Goal: Information Seeking & Learning: Learn about a topic

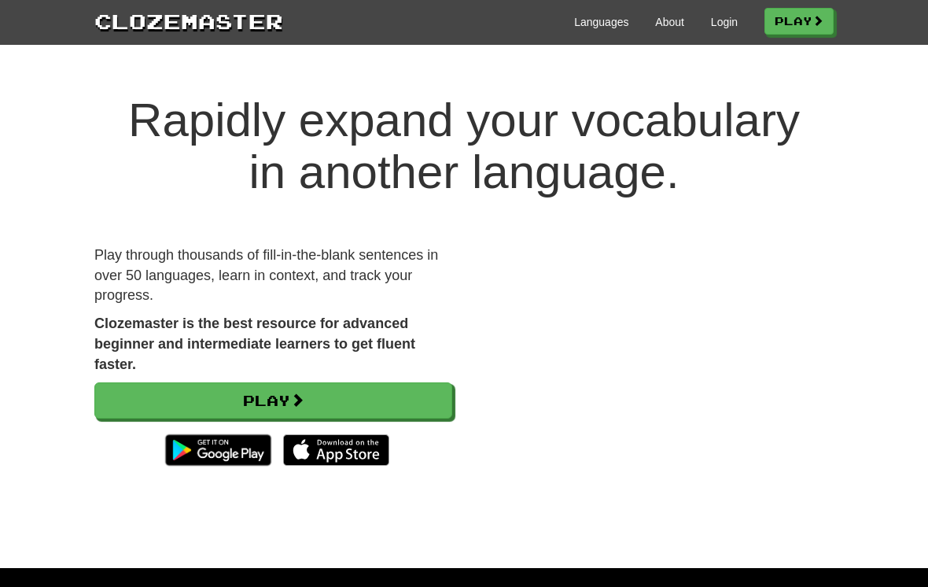
click at [719, 26] on link "Login" at bounding box center [724, 22] width 27 height 16
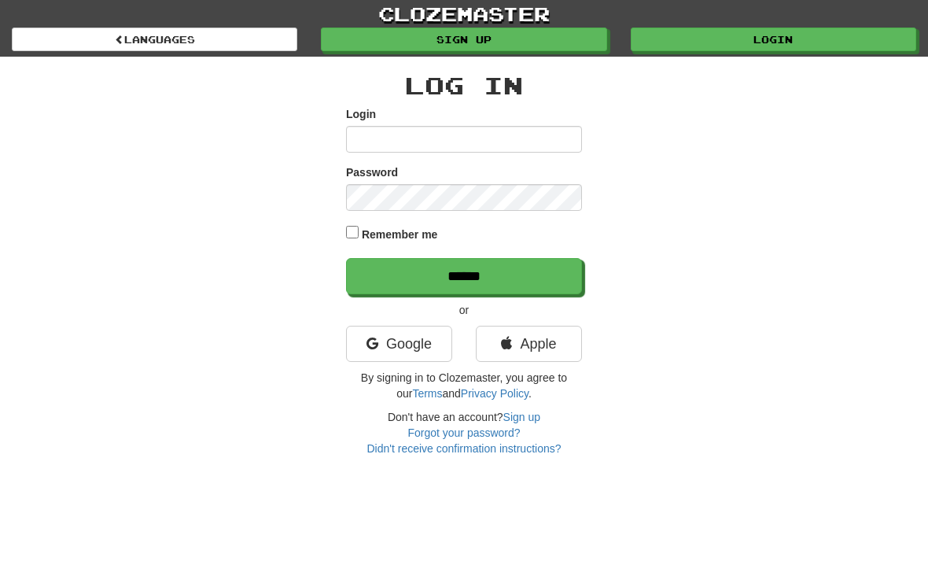
click at [417, 349] on link "Google" at bounding box center [399, 344] width 106 height 36
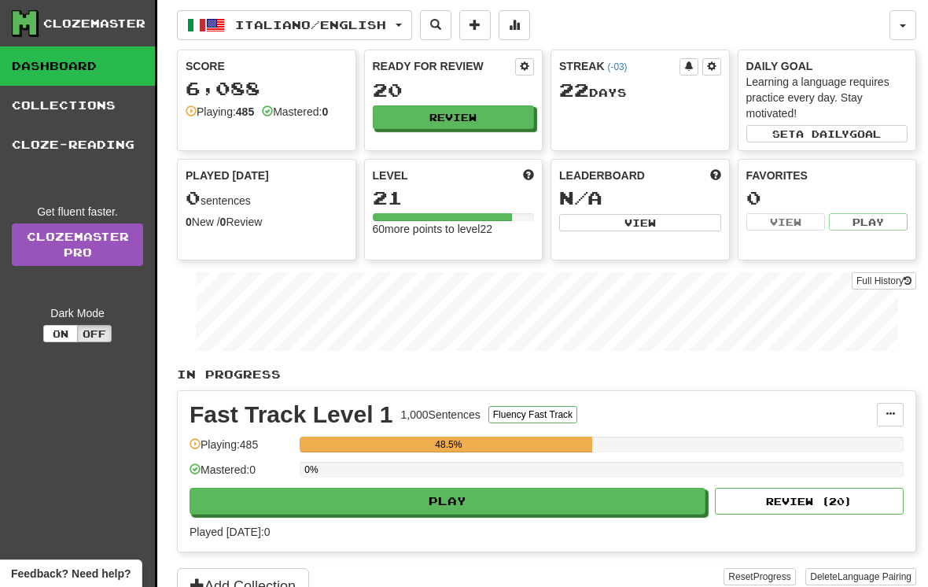
click at [522, 501] on button "Play" at bounding box center [448, 501] width 516 height 27
select select "**"
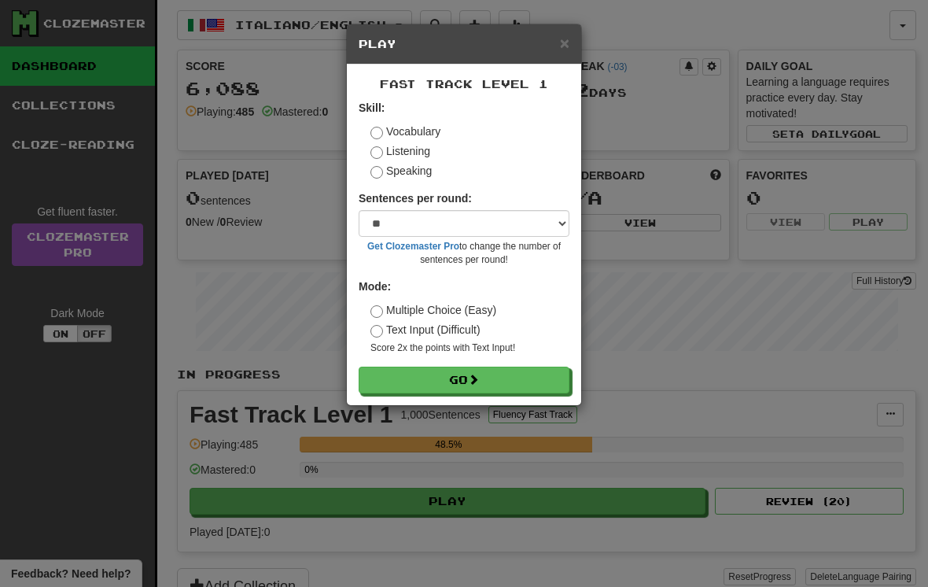
click at [522, 378] on button "Go" at bounding box center [464, 380] width 211 height 27
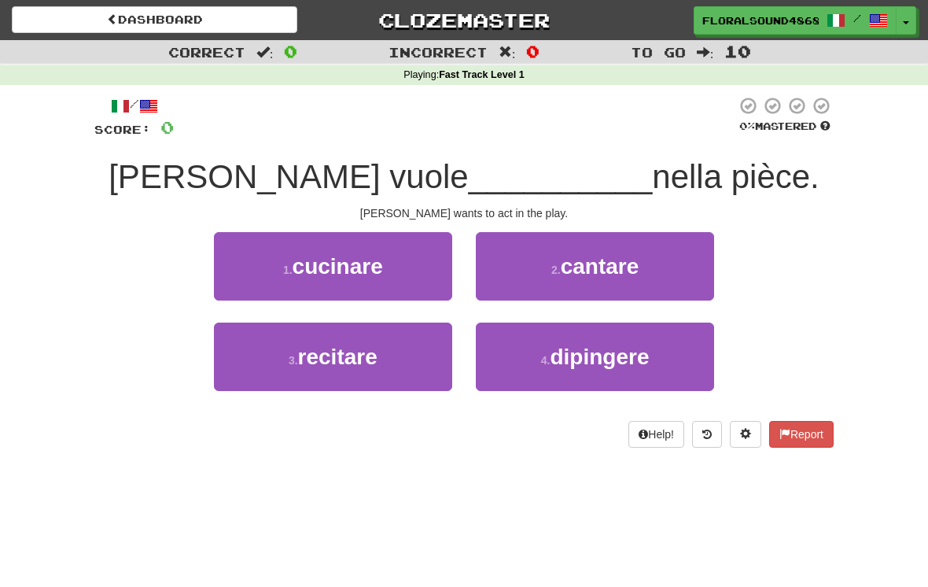
click at [403, 356] on button "3 . recitare" at bounding box center [333, 357] width 238 height 68
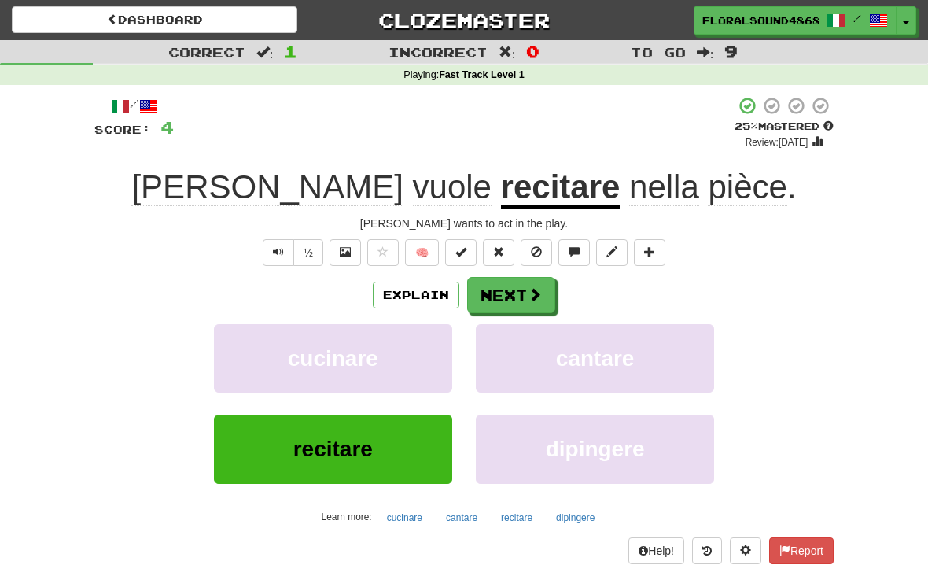
click at [514, 300] on button "Next" at bounding box center [511, 295] width 88 height 36
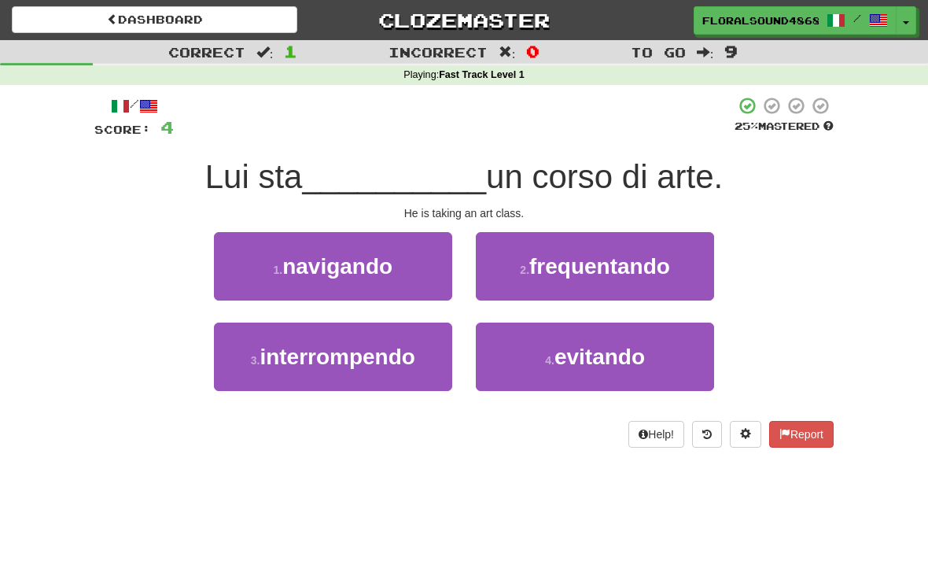
click at [656, 274] on span "frequentando" at bounding box center [599, 266] width 141 height 24
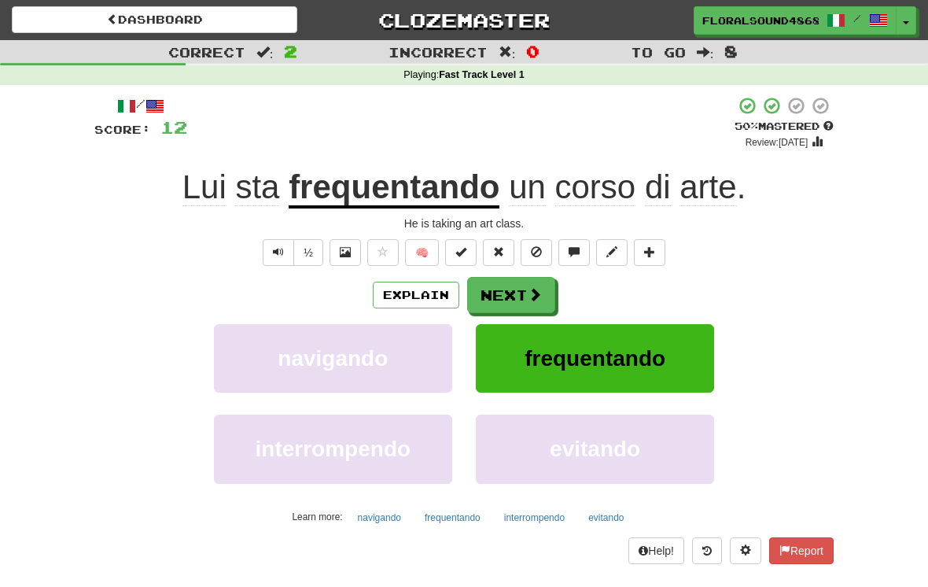
click at [520, 287] on button "Next" at bounding box center [511, 295] width 88 height 36
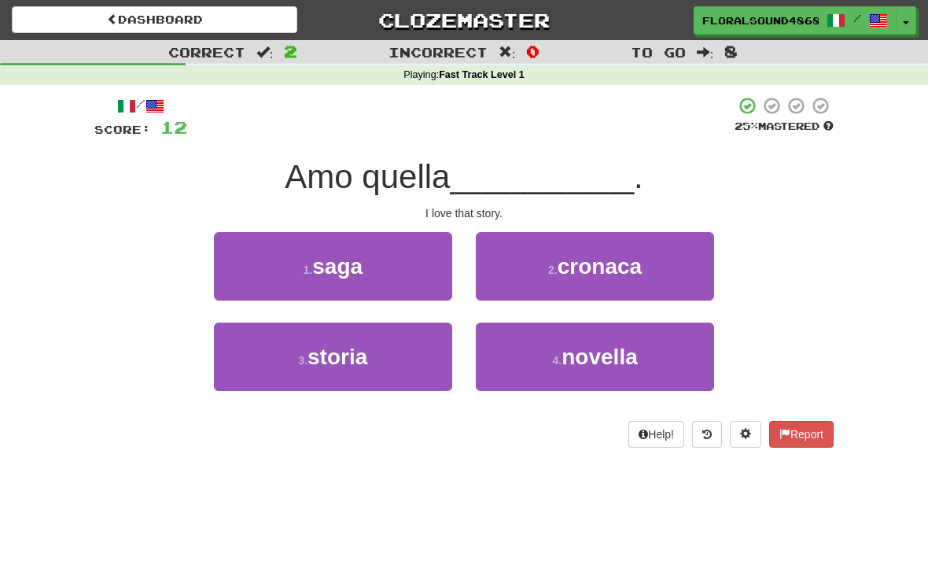
click at [394, 368] on button "3 . storia" at bounding box center [333, 357] width 238 height 68
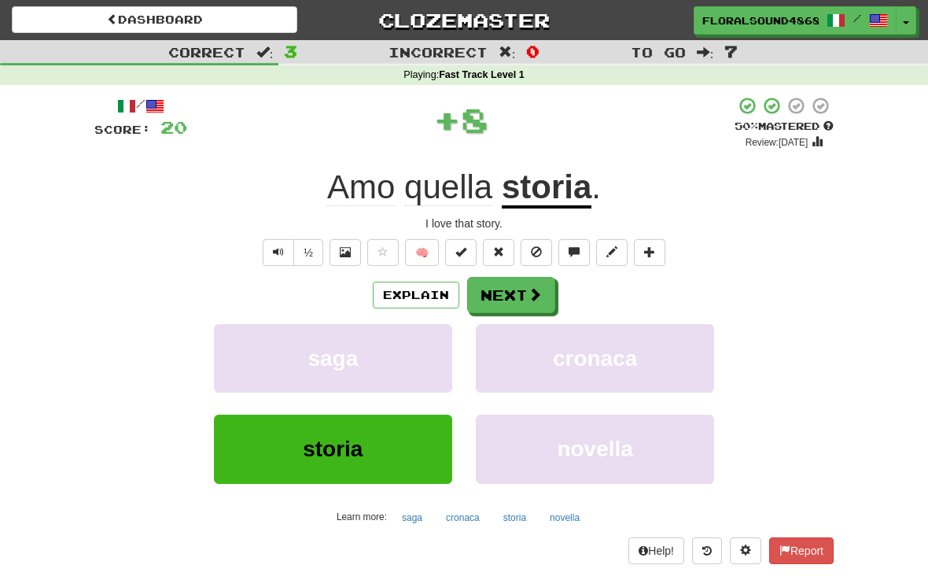
click at [524, 301] on button "Next" at bounding box center [511, 295] width 88 height 36
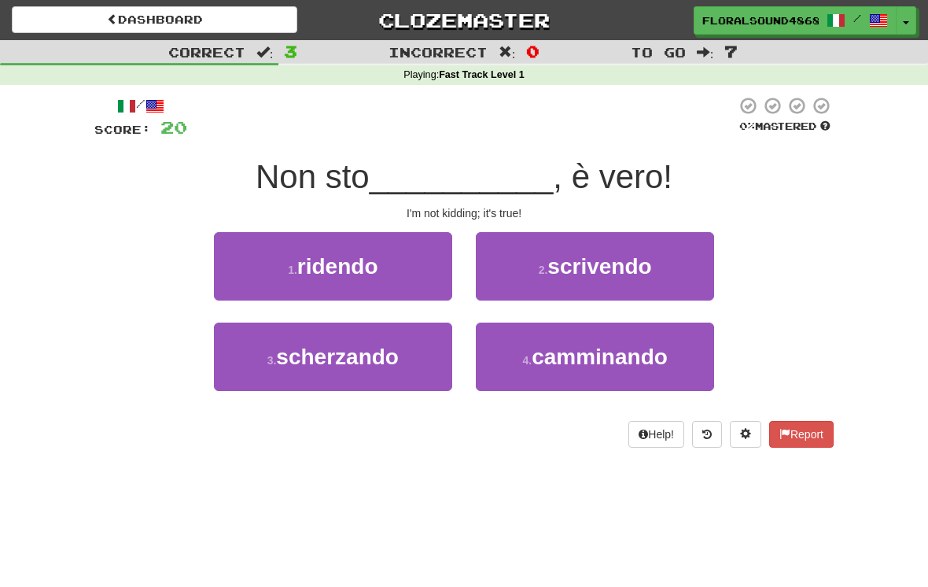
click at [397, 359] on span "scherzando" at bounding box center [337, 357] width 123 height 24
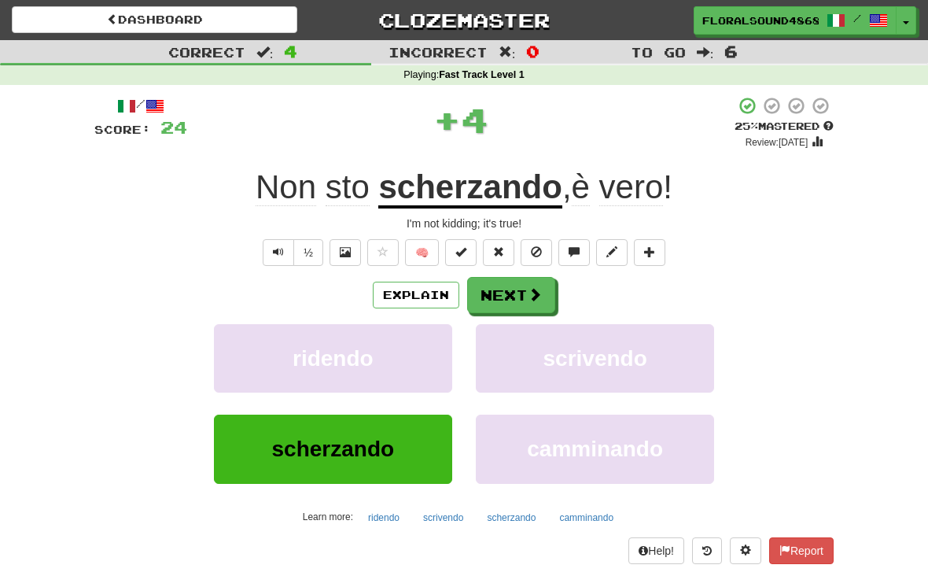
click at [528, 297] on span at bounding box center [535, 294] width 14 height 14
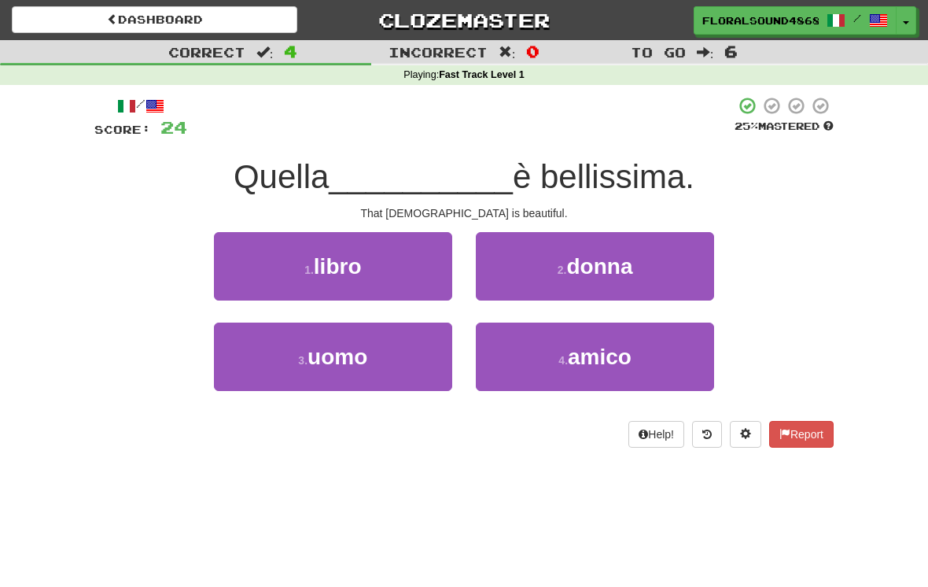
click at [673, 274] on button "2 . [PERSON_NAME]" at bounding box center [595, 266] width 238 height 68
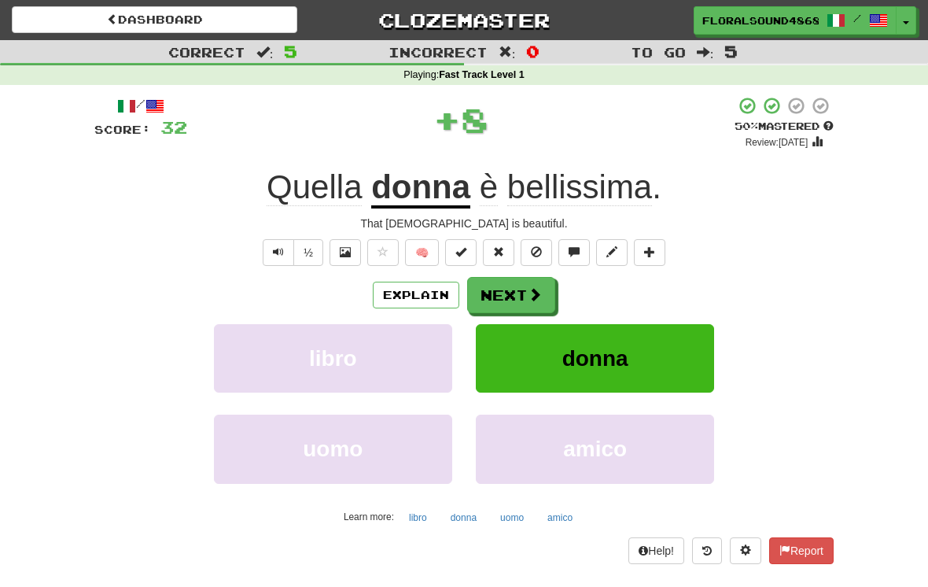
click at [524, 286] on button "Next" at bounding box center [511, 295] width 88 height 36
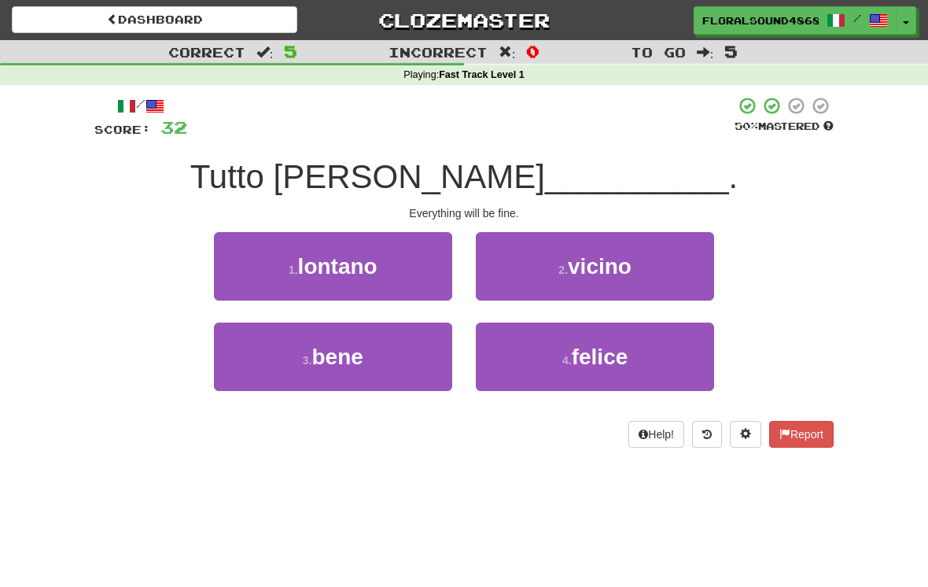
click at [415, 356] on button "3 . bene" at bounding box center [333, 357] width 238 height 68
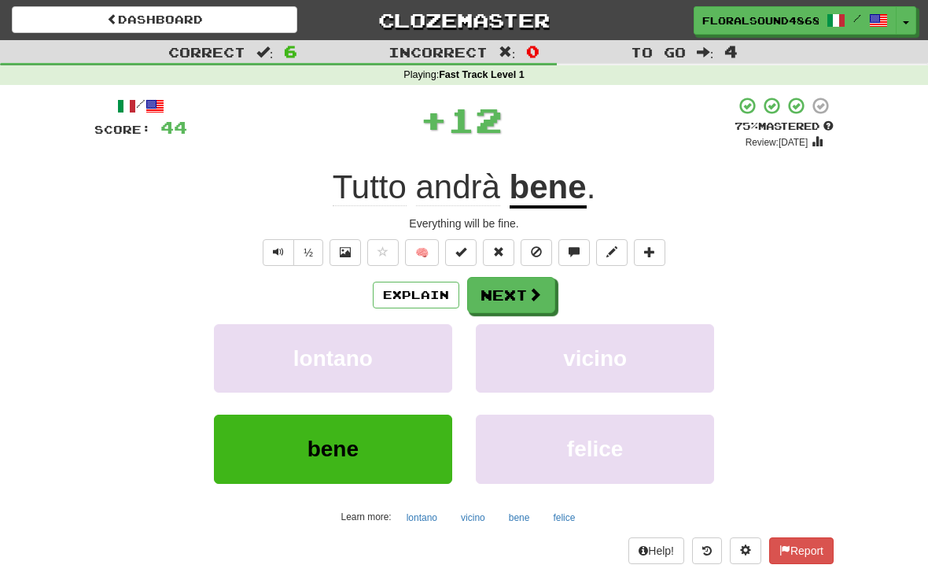
click at [530, 299] on span at bounding box center [535, 294] width 14 height 14
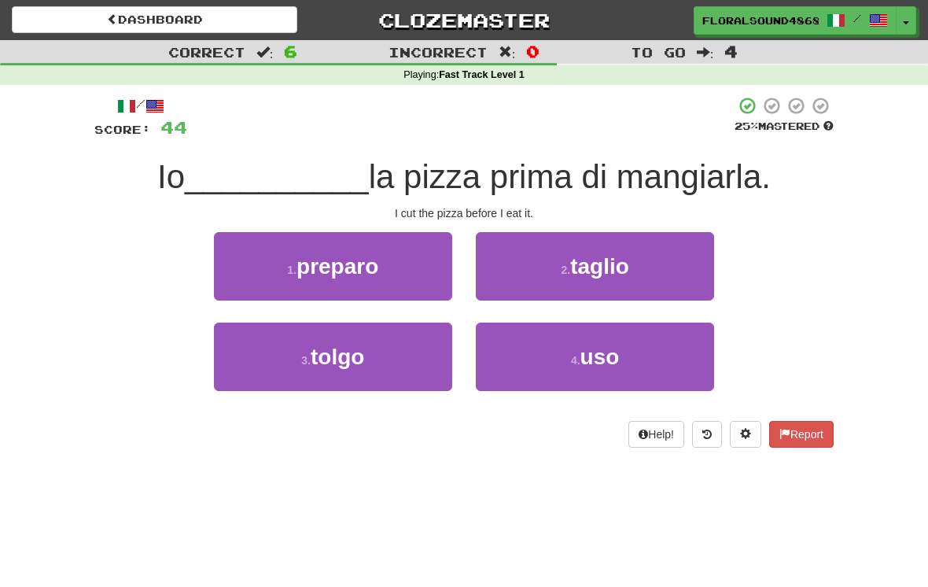
click at [658, 270] on button "2 . taglio" at bounding box center [595, 266] width 238 height 68
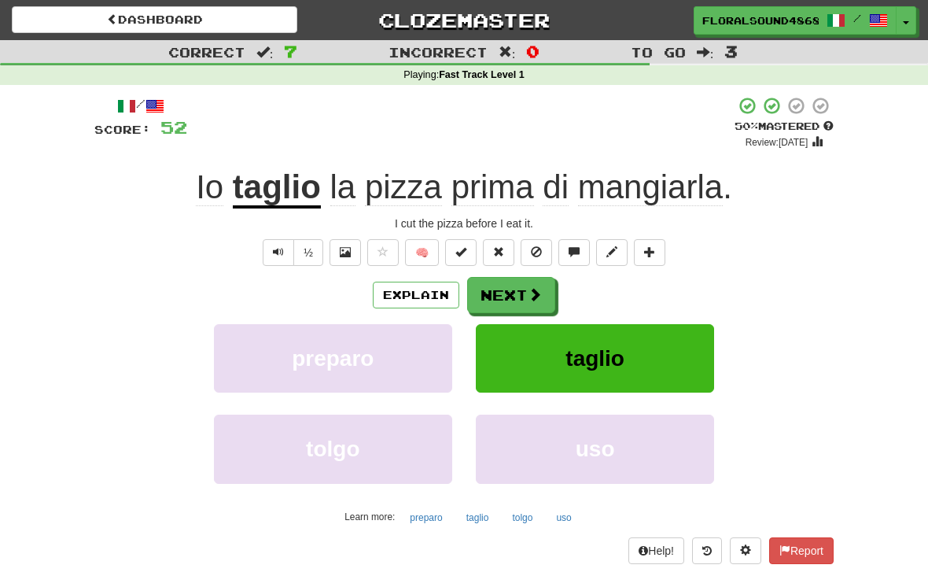
click at [526, 298] on button "Next" at bounding box center [511, 295] width 88 height 36
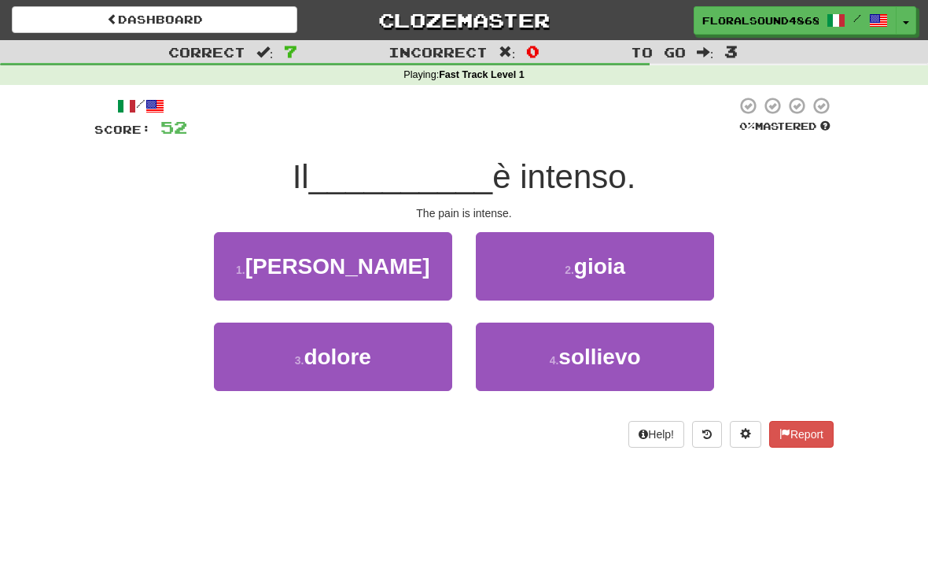
click at [410, 357] on button "3 . dolore" at bounding box center [333, 357] width 238 height 68
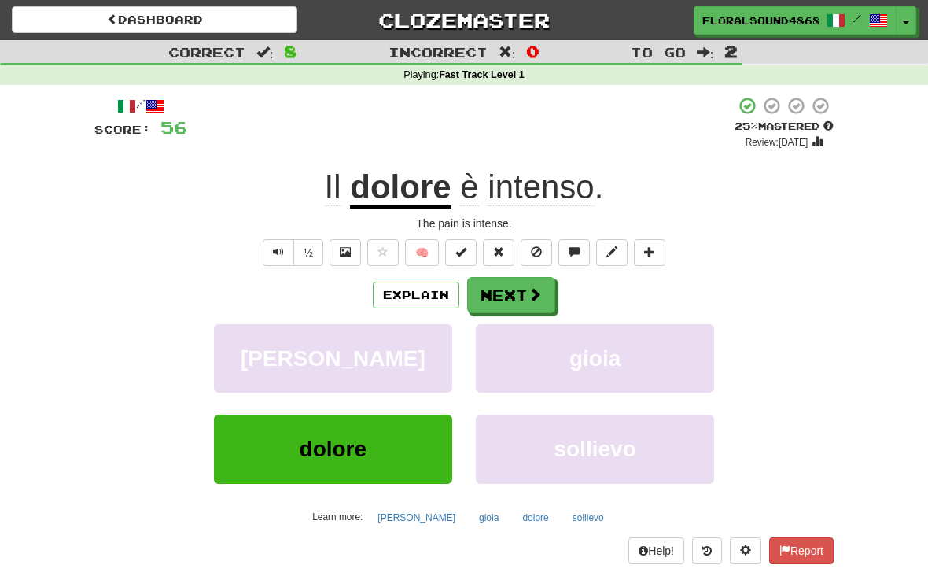
click at [533, 293] on span at bounding box center [535, 294] width 14 height 14
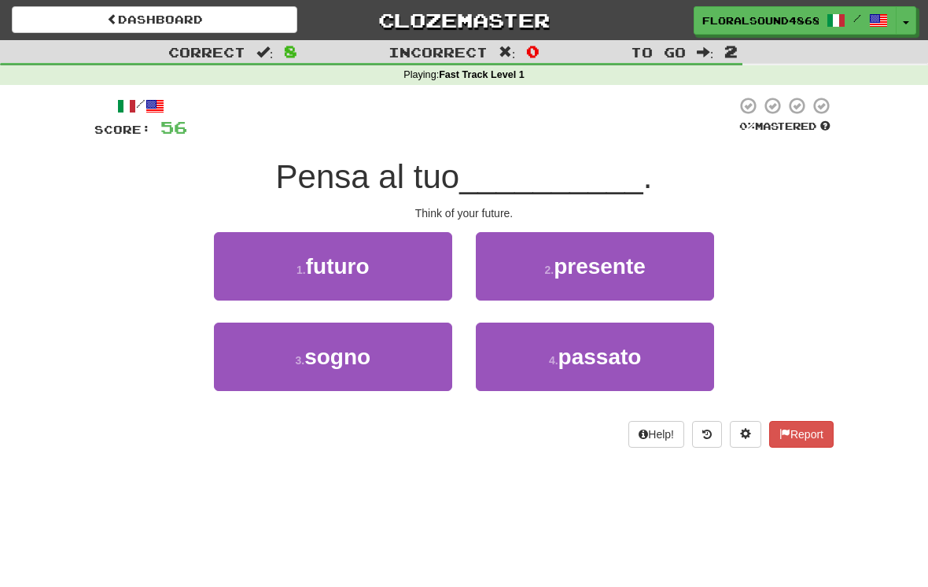
click at [396, 267] on button "1 . futuro" at bounding box center [333, 266] width 238 height 68
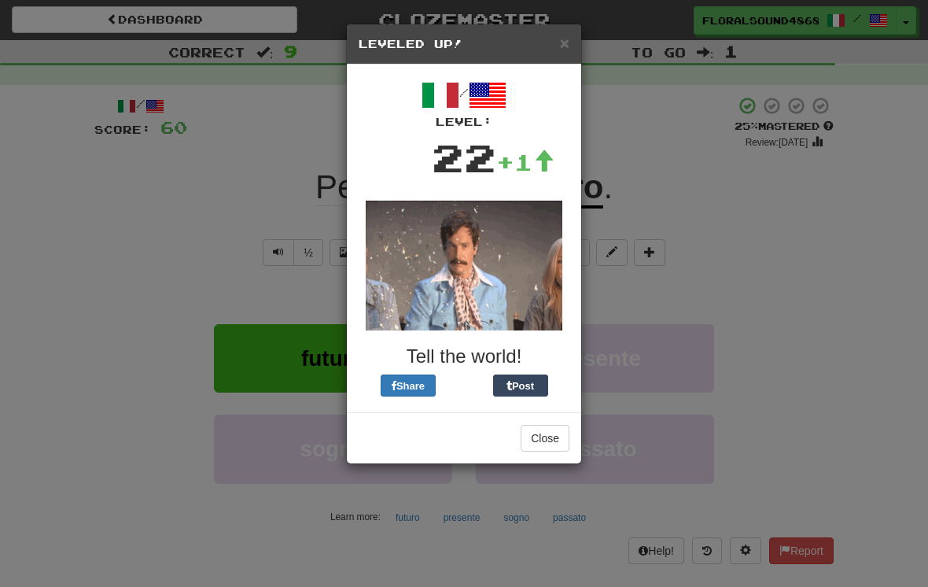
click at [552, 435] on button "Close" at bounding box center [545, 438] width 49 height 27
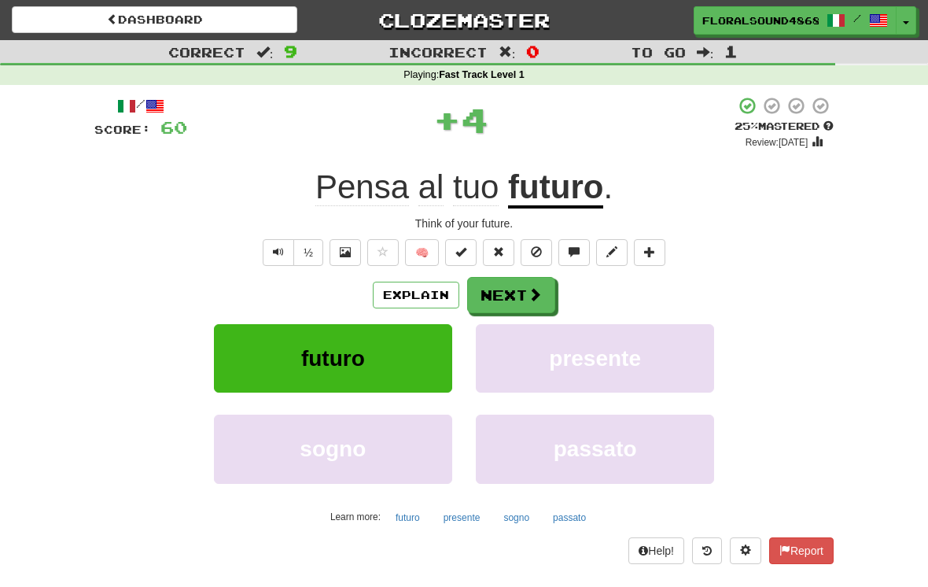
click at [531, 287] on span at bounding box center [535, 294] width 14 height 14
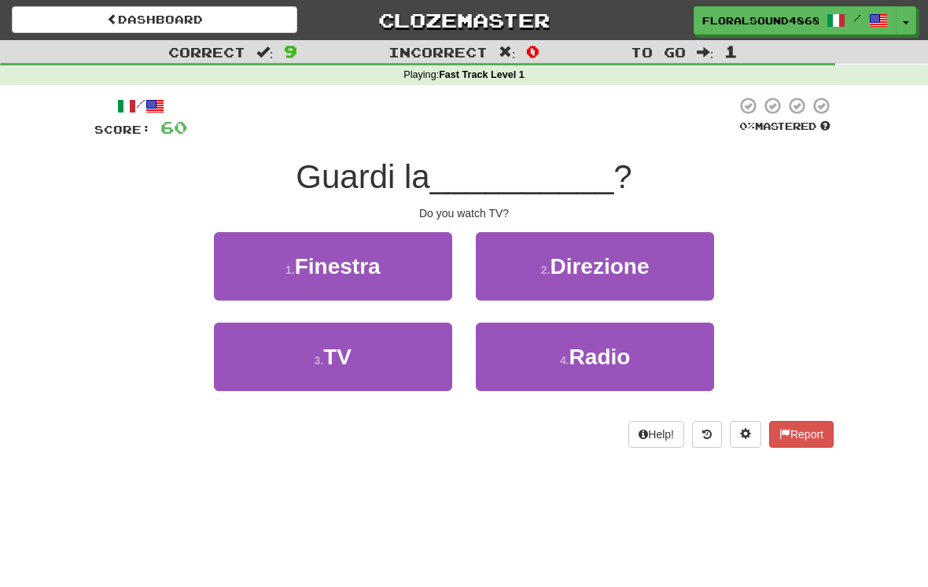
click at [388, 357] on button "3 . TV" at bounding box center [333, 357] width 238 height 68
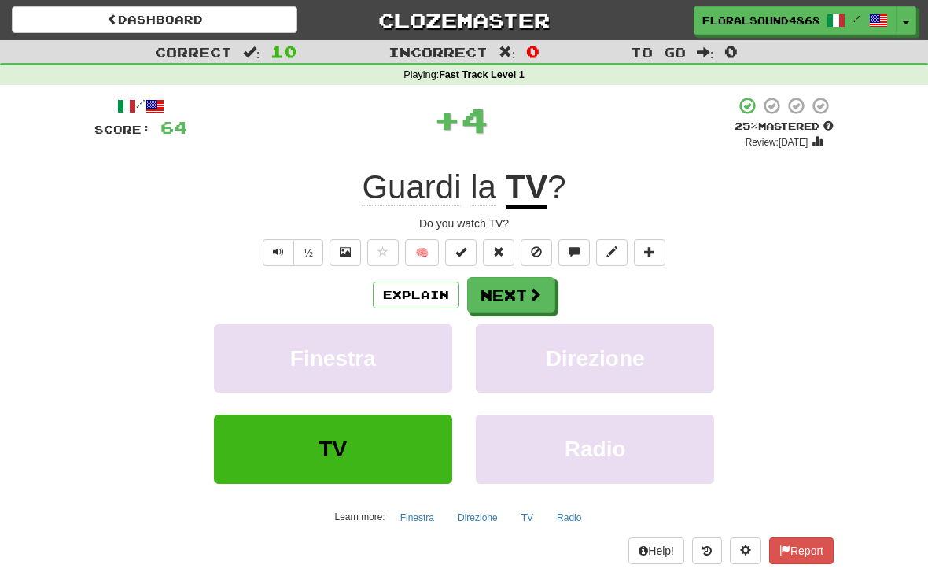
click at [528, 299] on span at bounding box center [535, 294] width 14 height 14
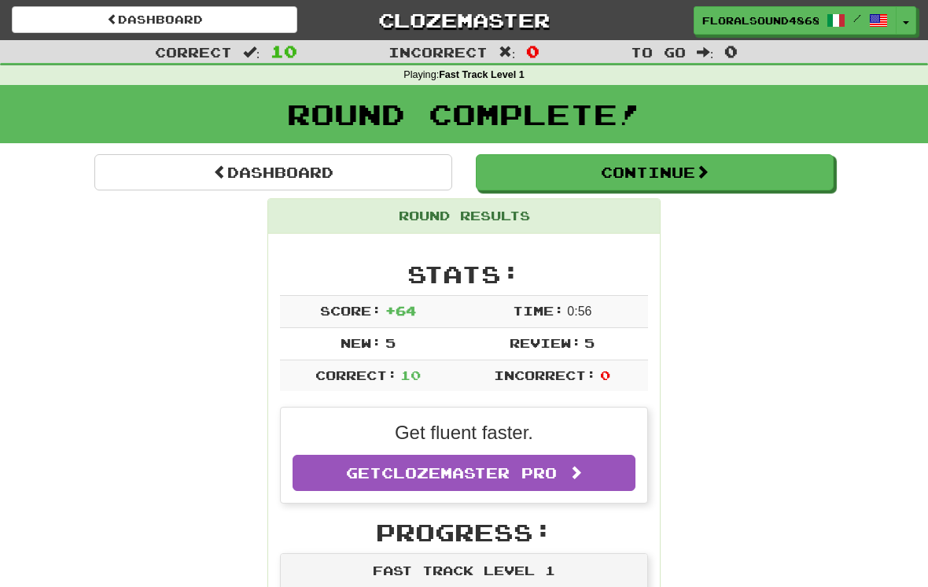
click at [692, 173] on button "Continue" at bounding box center [655, 172] width 358 height 36
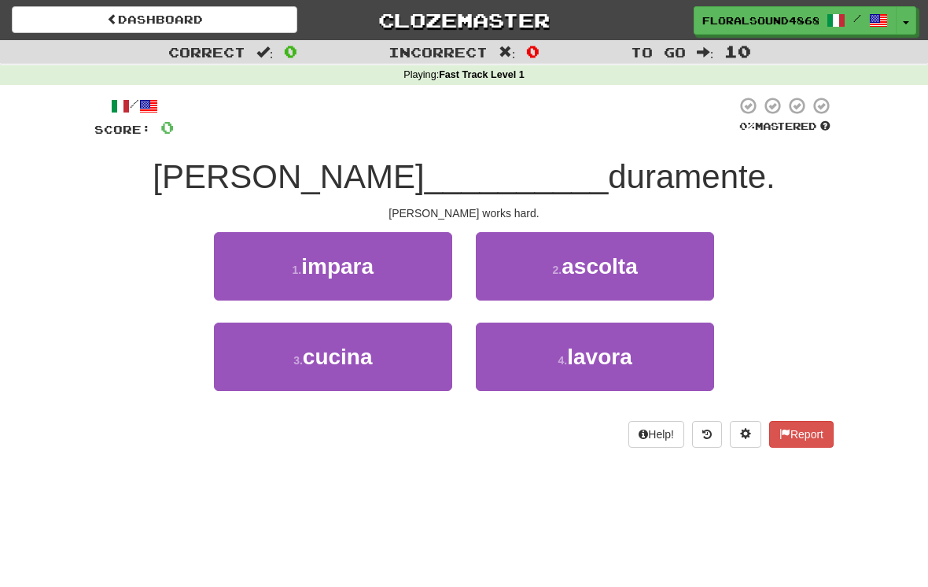
click at [660, 356] on button "4 . lavora" at bounding box center [595, 357] width 238 height 68
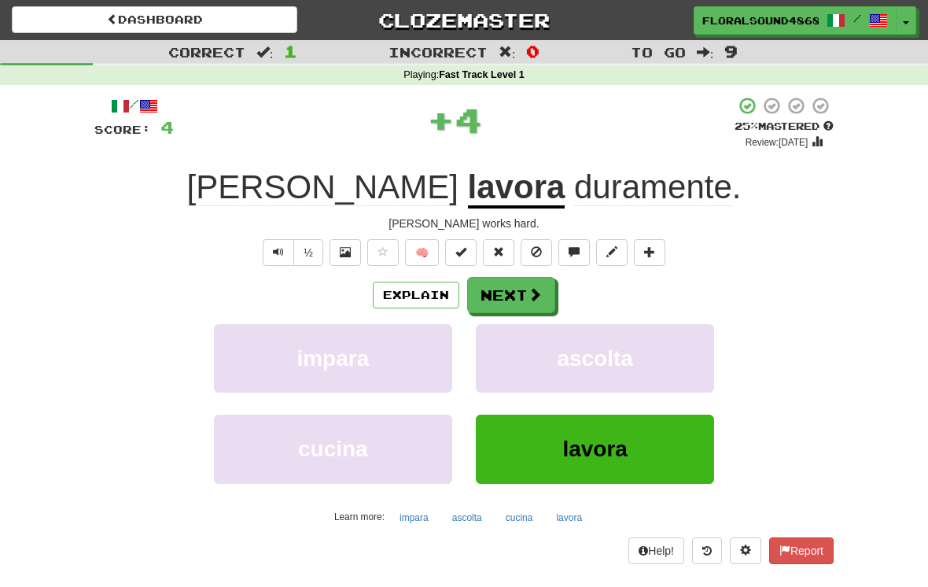
click at [539, 289] on span at bounding box center [535, 294] width 14 height 14
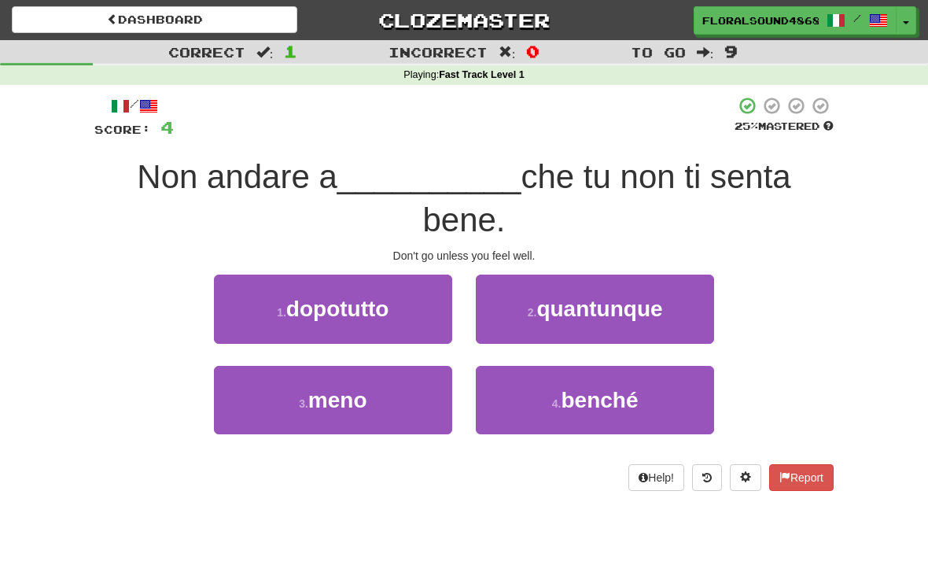
click at [407, 385] on button "3 . meno" at bounding box center [333, 400] width 238 height 68
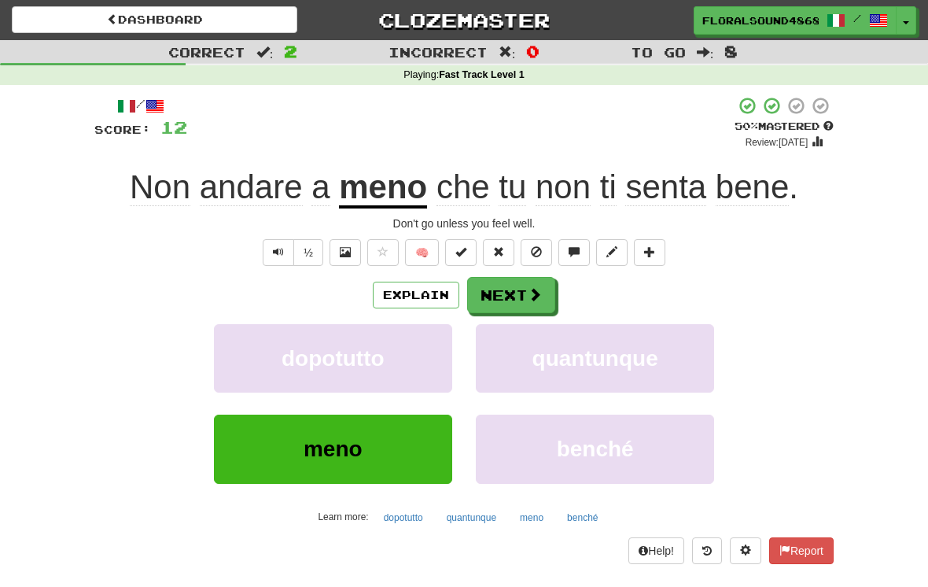
click at [537, 290] on span at bounding box center [535, 294] width 14 height 14
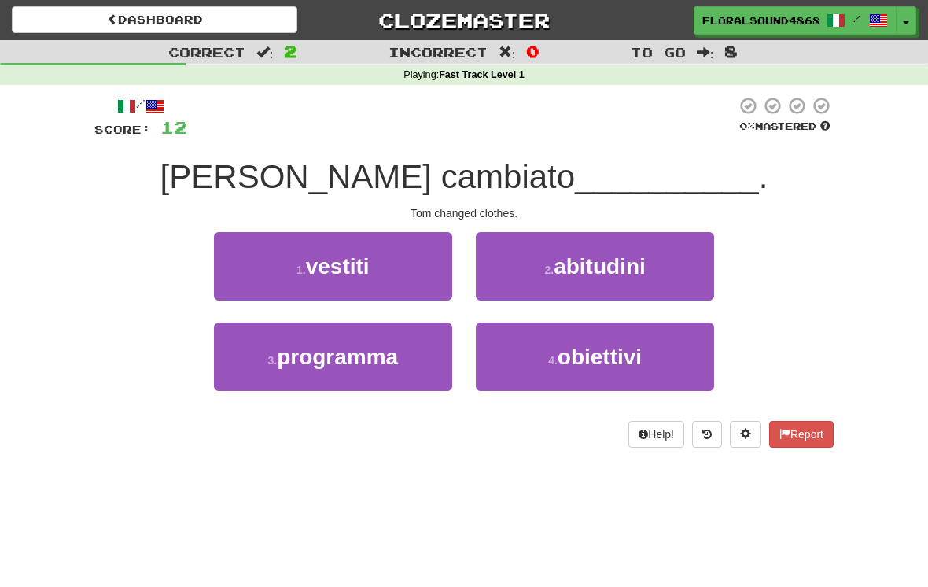
click at [428, 261] on button "1 . vestiti" at bounding box center [333, 266] width 238 height 68
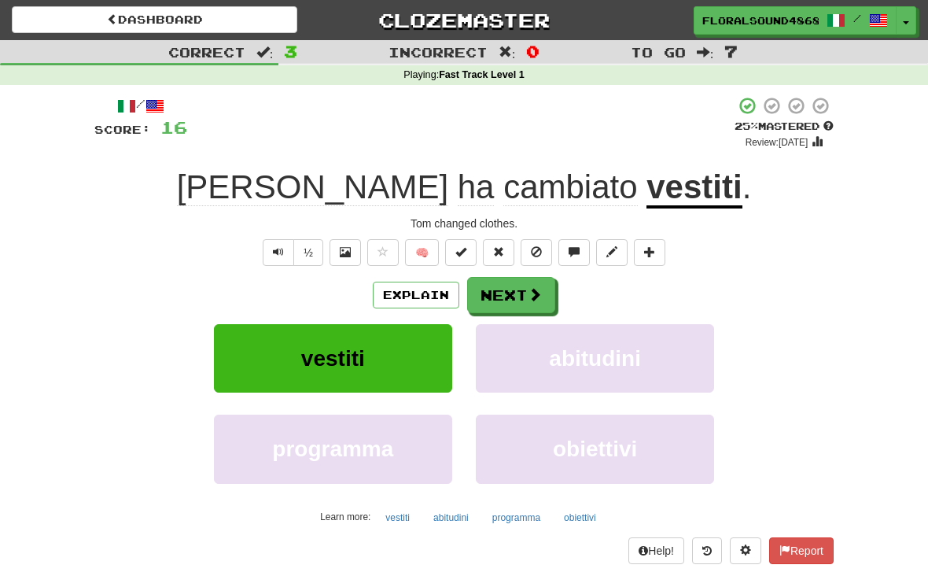
click at [525, 282] on button "Next" at bounding box center [511, 295] width 88 height 36
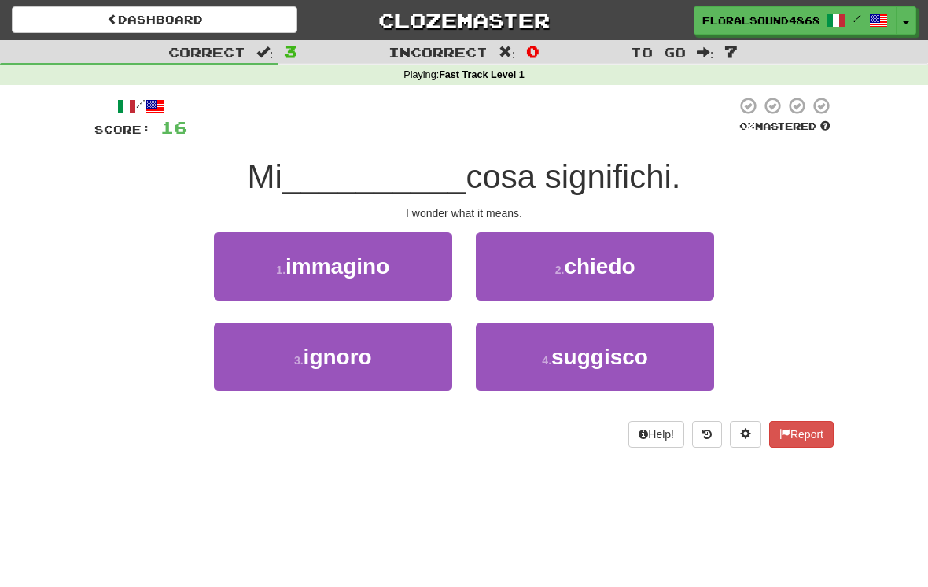
click at [649, 373] on button "4 . [GEOGRAPHIC_DATA]" at bounding box center [595, 357] width 238 height 68
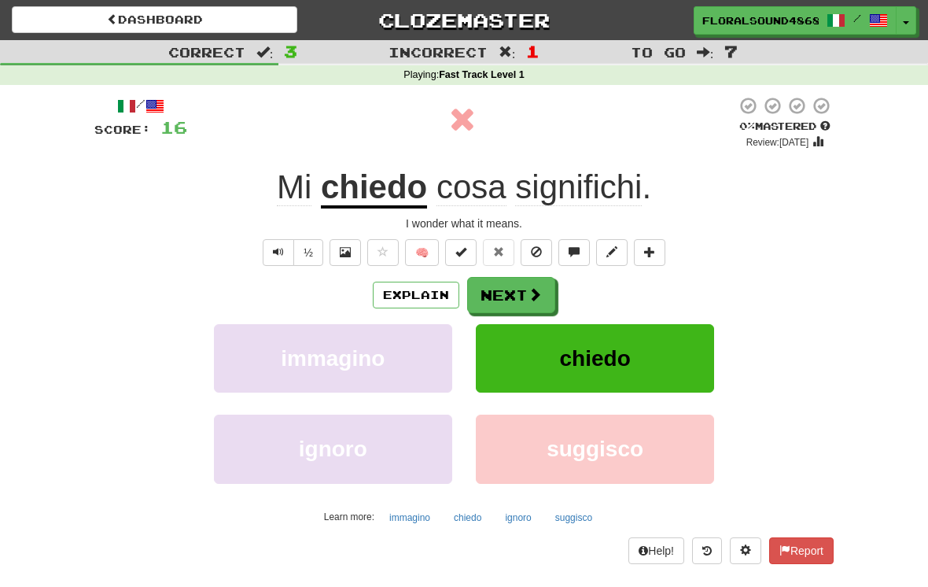
click at [528, 295] on span at bounding box center [535, 294] width 14 height 14
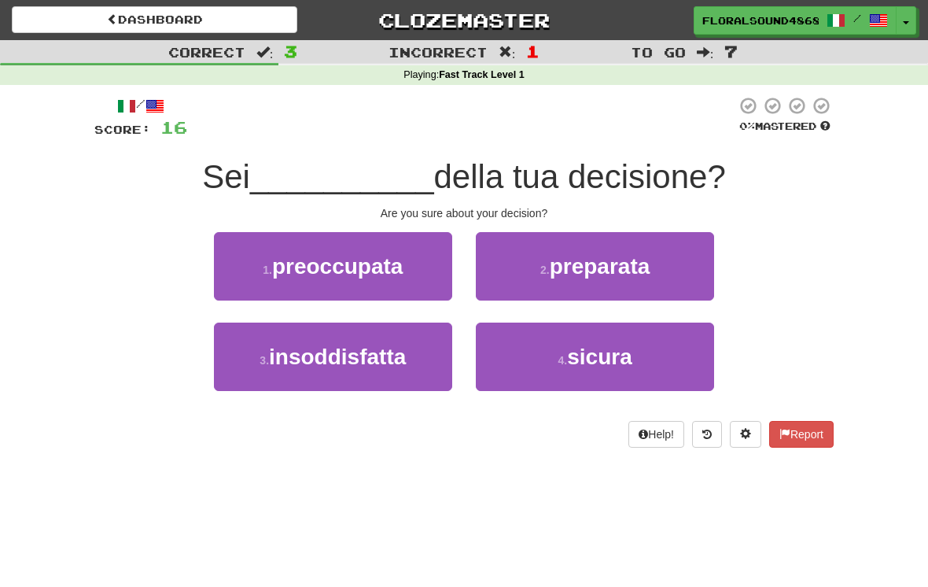
click at [661, 363] on button "4 . [GEOGRAPHIC_DATA]" at bounding box center [595, 357] width 238 height 68
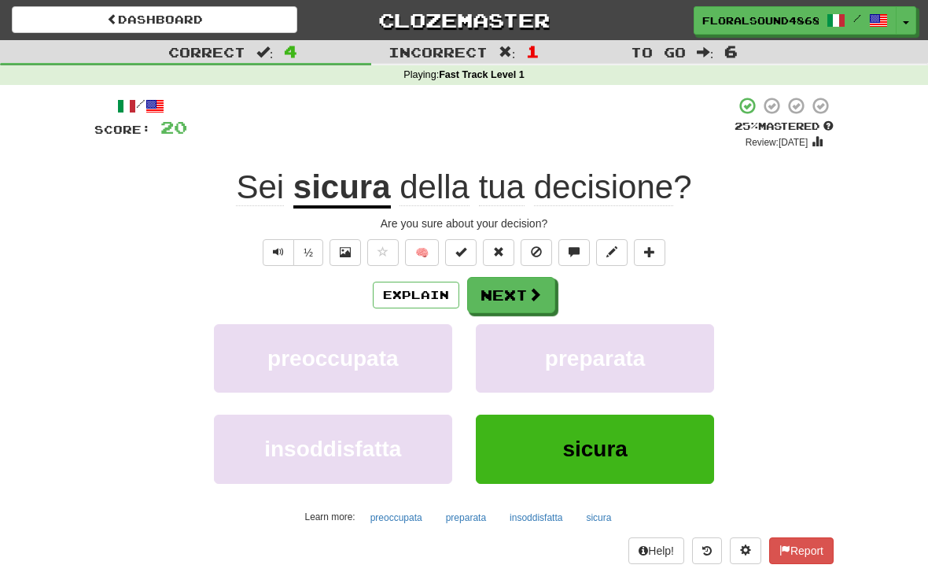
click at [532, 289] on span at bounding box center [535, 294] width 14 height 14
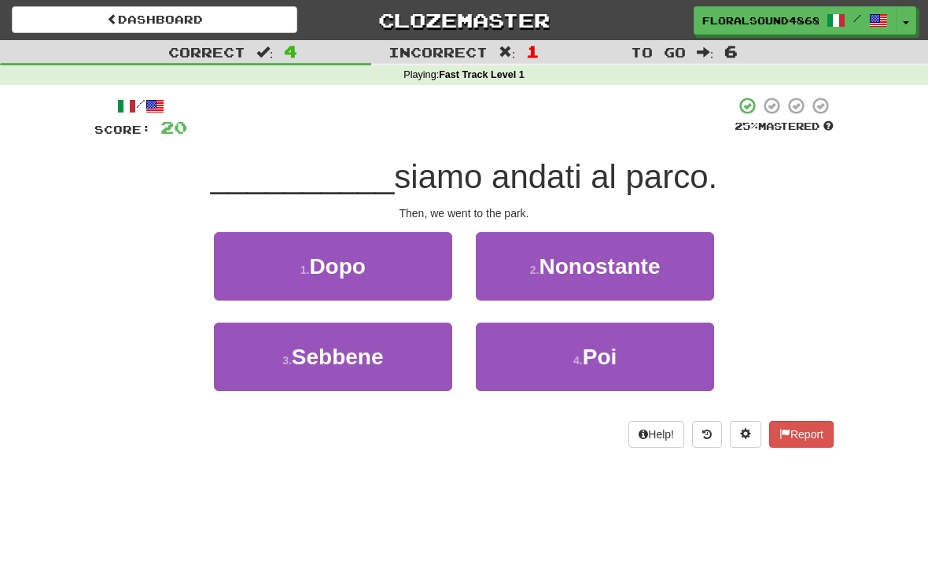
click at [418, 272] on button "1 . Dopo" at bounding box center [333, 266] width 238 height 68
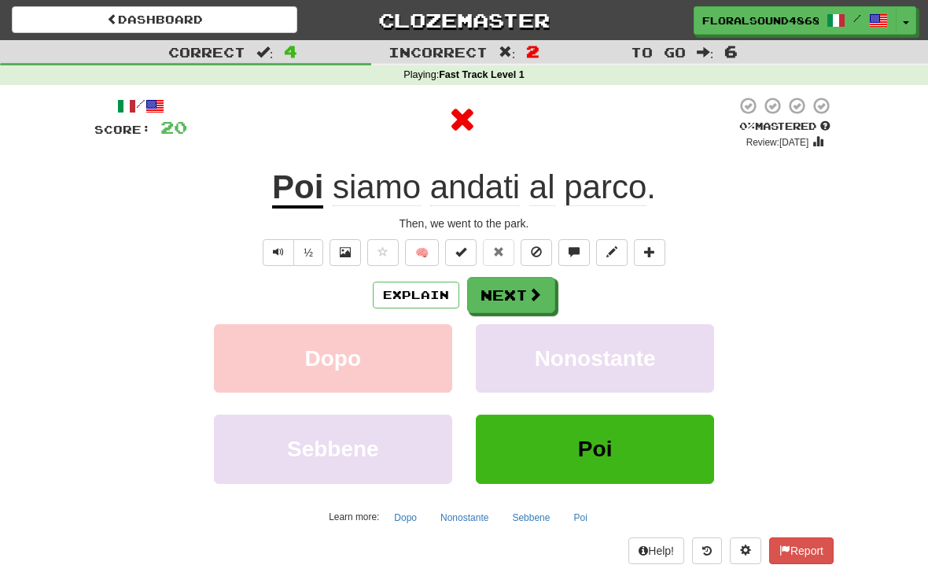
click at [532, 290] on span at bounding box center [535, 294] width 14 height 14
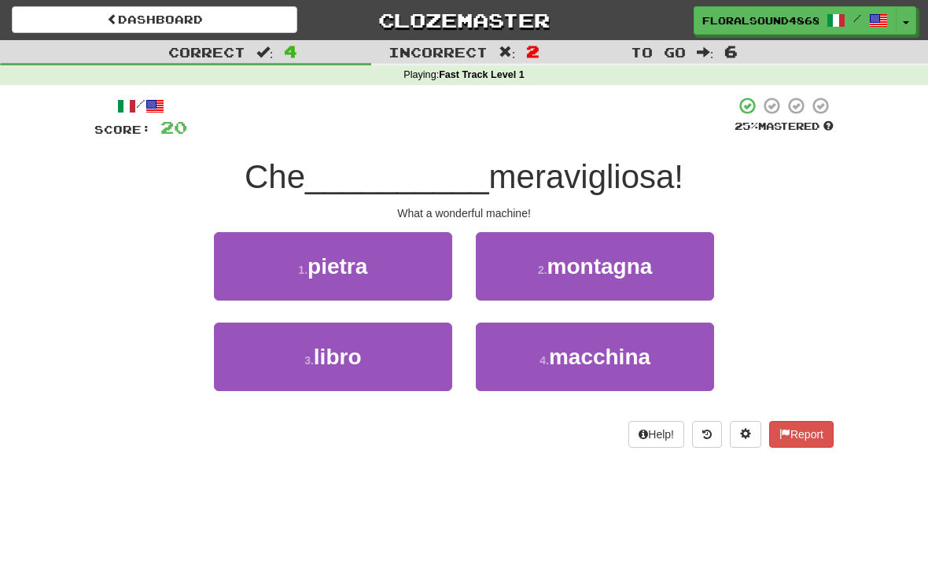
click at [639, 360] on span "macchina" at bounding box center [599, 357] width 101 height 24
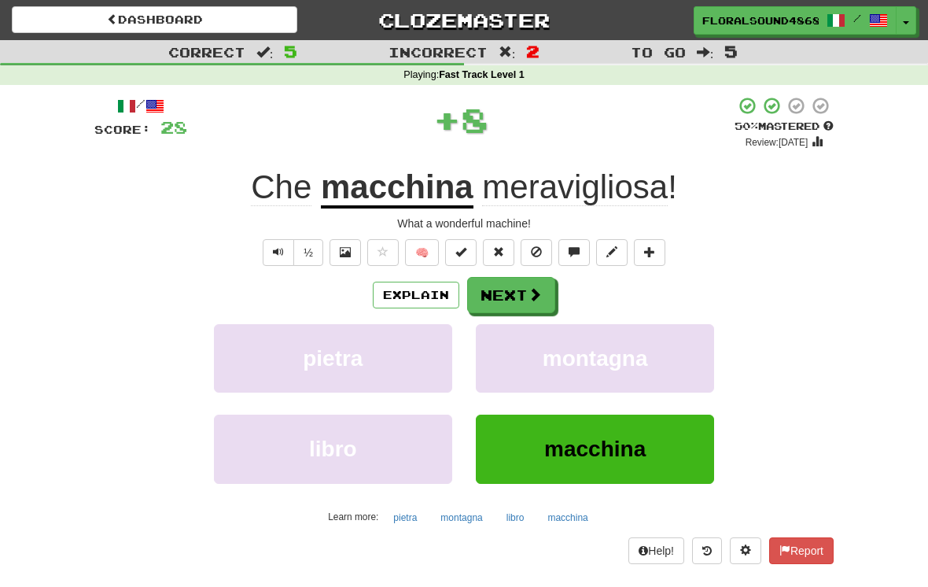
click at [530, 291] on span at bounding box center [535, 294] width 14 height 14
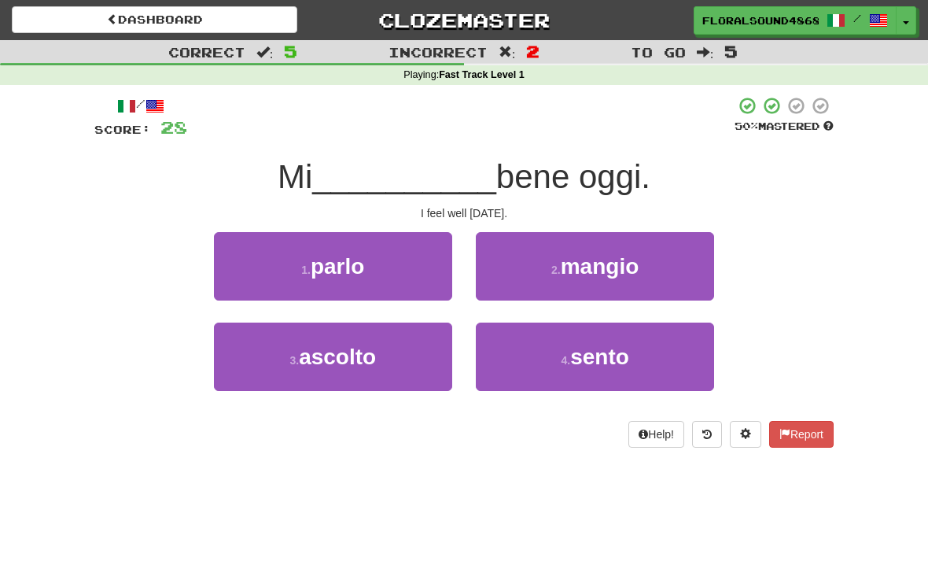
click at [644, 352] on button "4 . [GEOGRAPHIC_DATA]" at bounding box center [595, 357] width 238 height 68
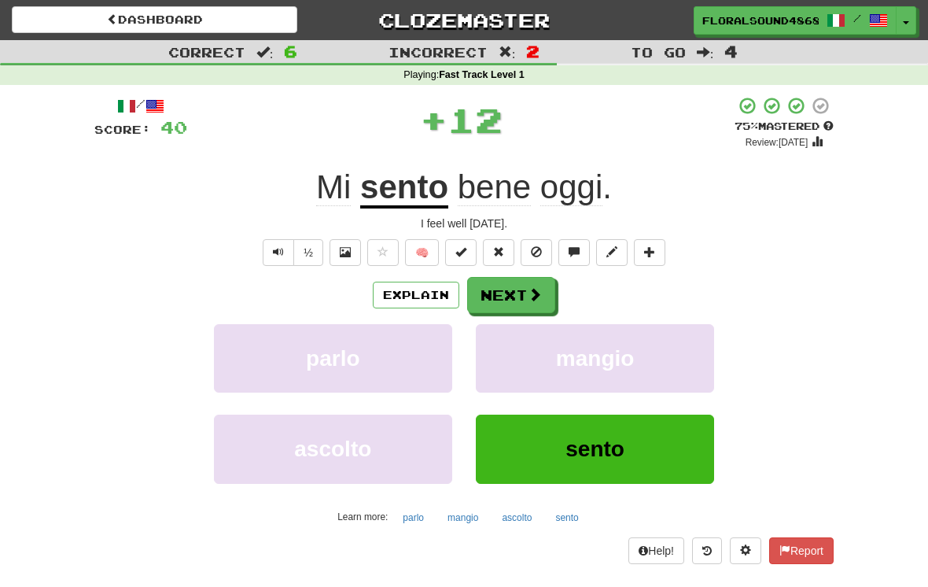
click at [525, 290] on button "Next" at bounding box center [511, 295] width 88 height 36
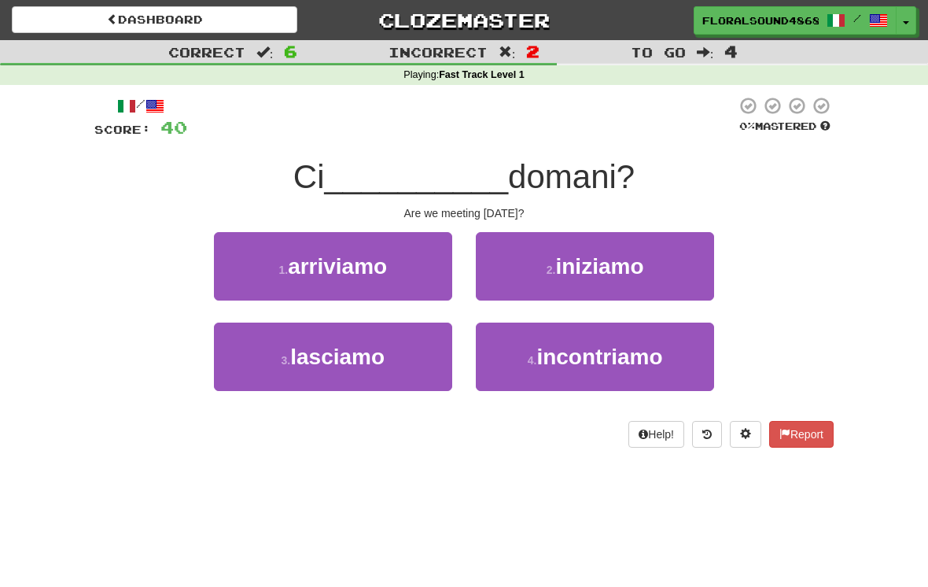
click at [660, 368] on button "4 . [GEOGRAPHIC_DATA]" at bounding box center [595, 357] width 238 height 68
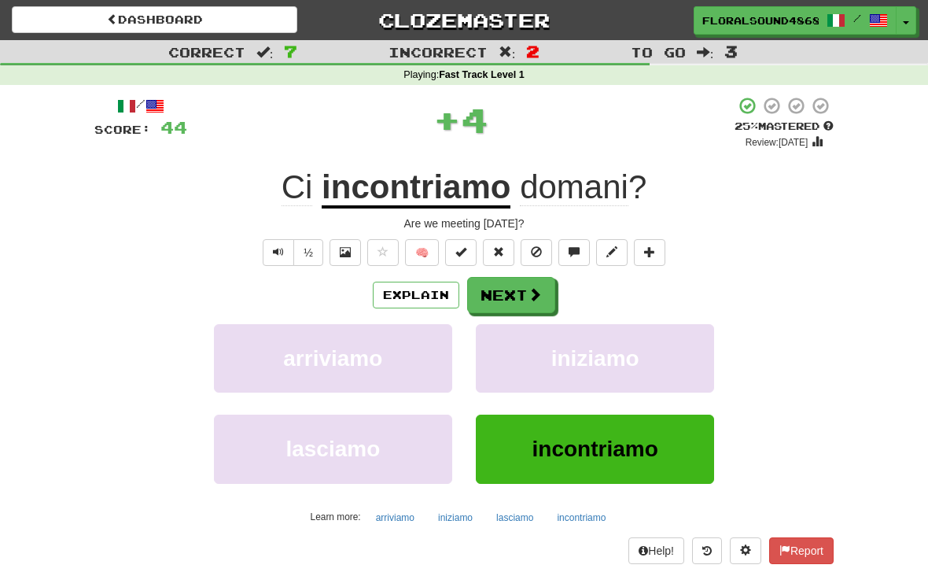
click at [534, 290] on span at bounding box center [535, 294] width 14 height 14
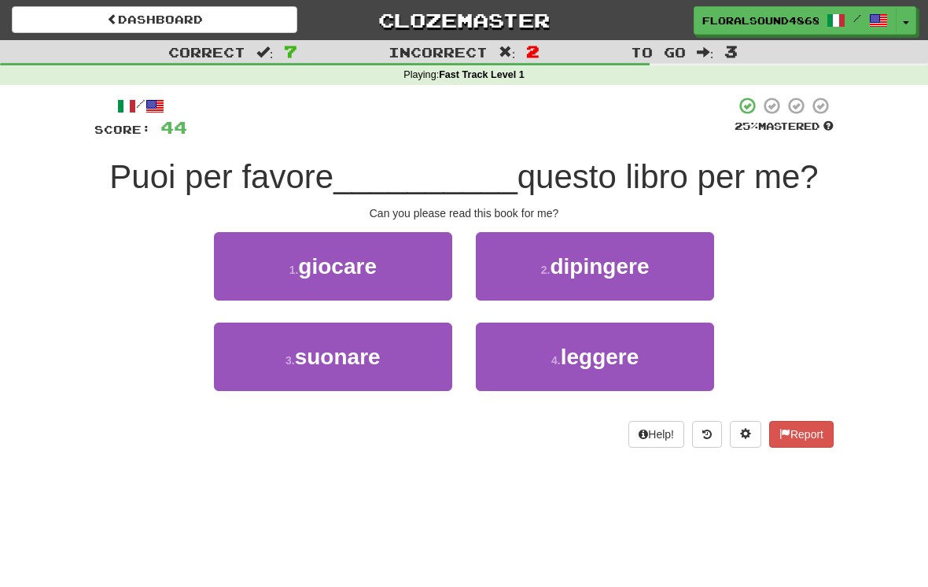
click at [641, 354] on button "4 . leggere" at bounding box center [595, 357] width 238 height 68
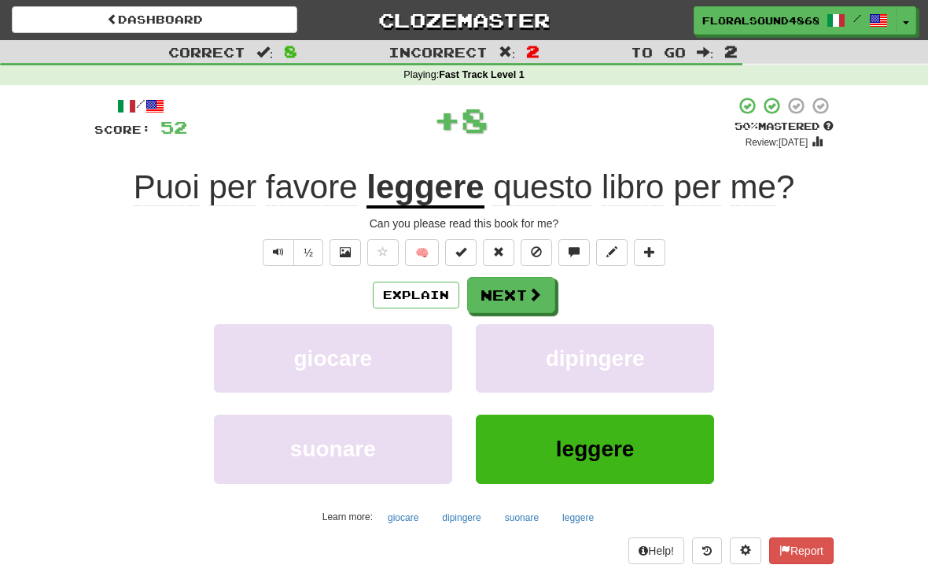
click at [532, 289] on span at bounding box center [535, 294] width 14 height 14
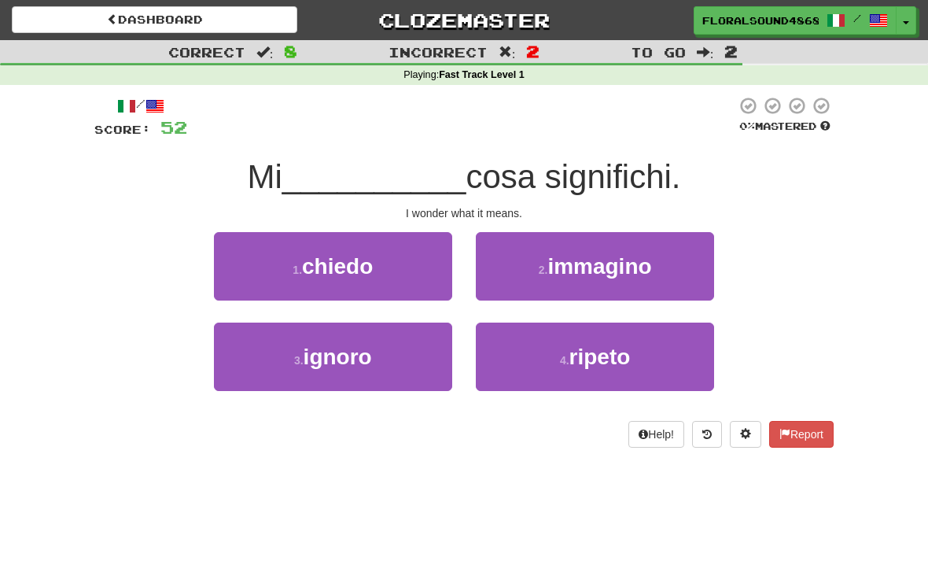
click at [426, 265] on button "1 . [GEOGRAPHIC_DATA]" at bounding box center [333, 266] width 238 height 68
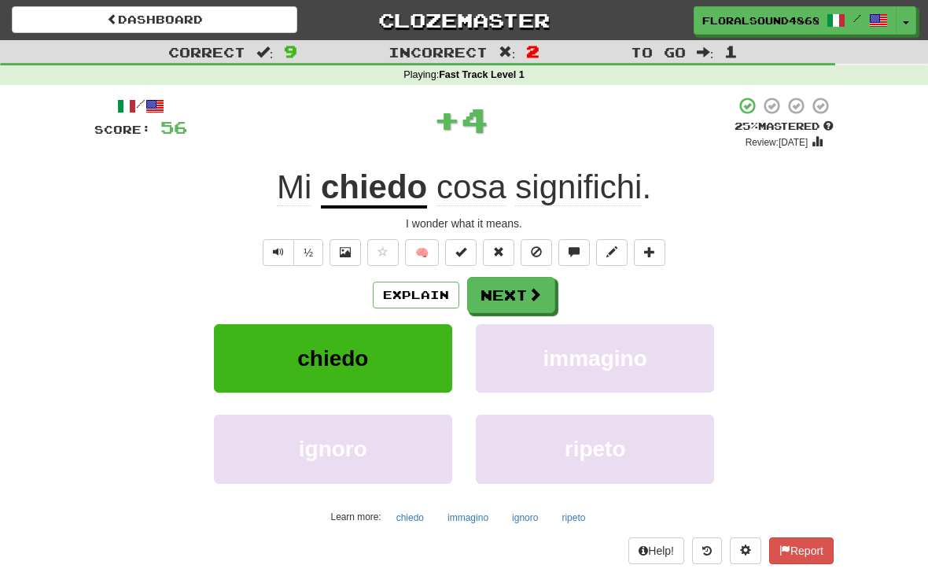
click at [532, 290] on span at bounding box center [535, 294] width 14 height 14
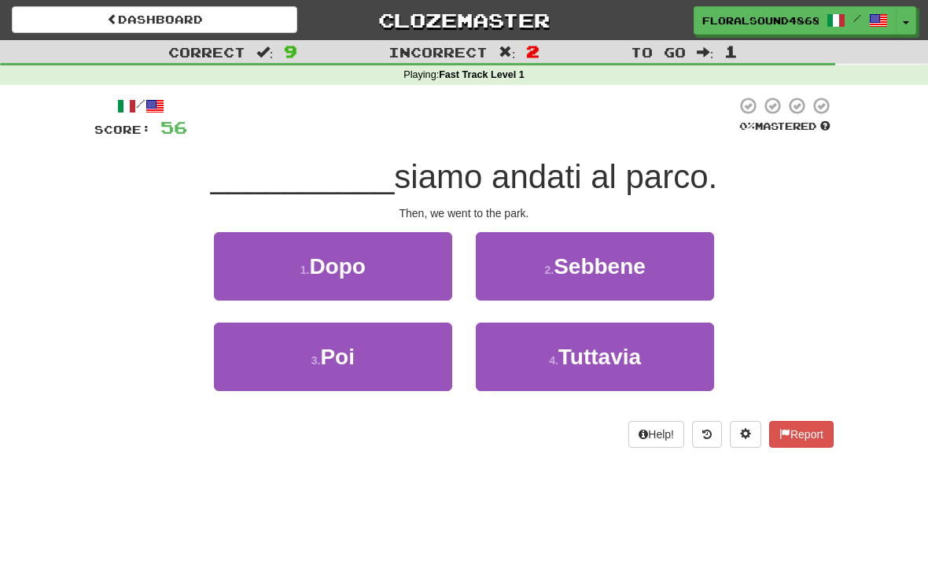
click at [398, 358] on button "3 . Poi" at bounding box center [333, 357] width 238 height 68
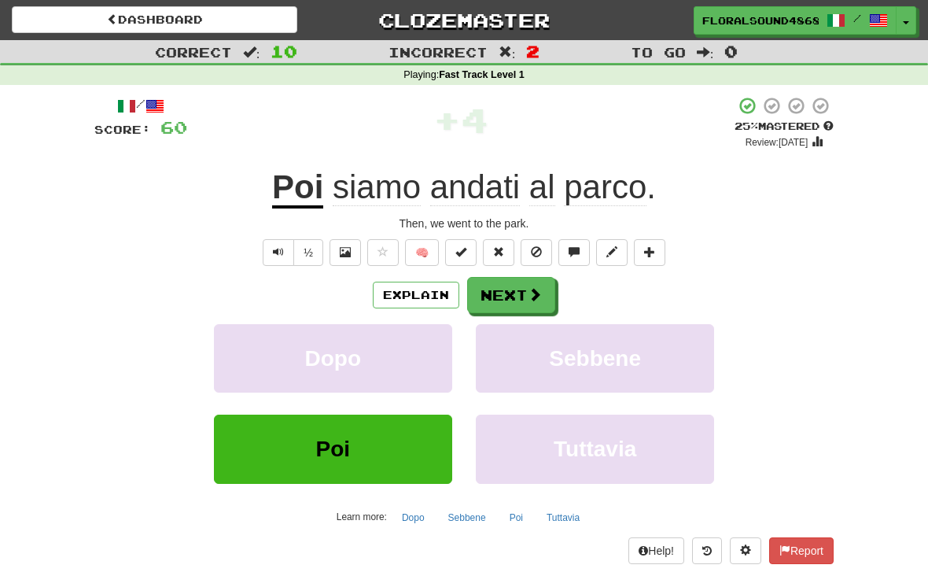
click at [525, 290] on button "Next" at bounding box center [511, 295] width 88 height 36
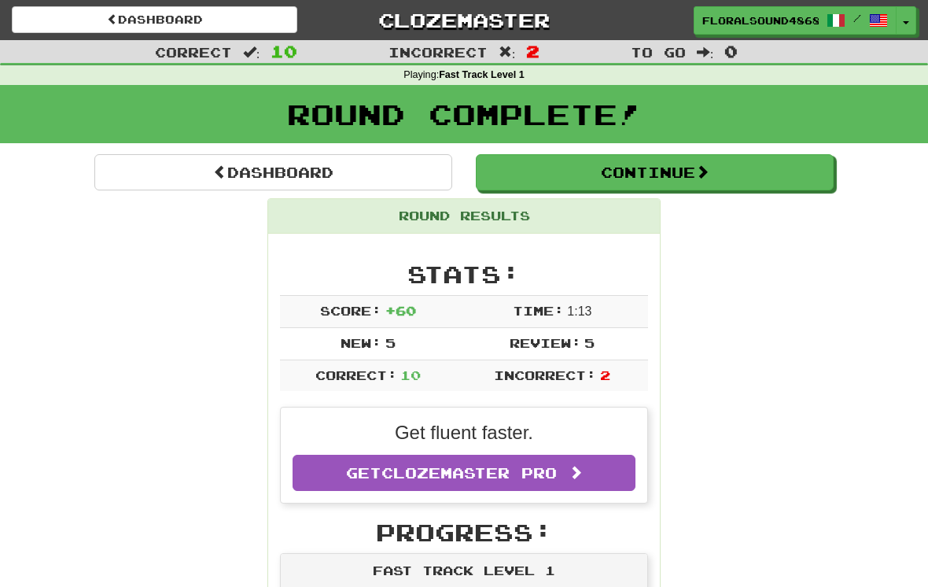
click at [707, 179] on button "Continue" at bounding box center [655, 172] width 358 height 36
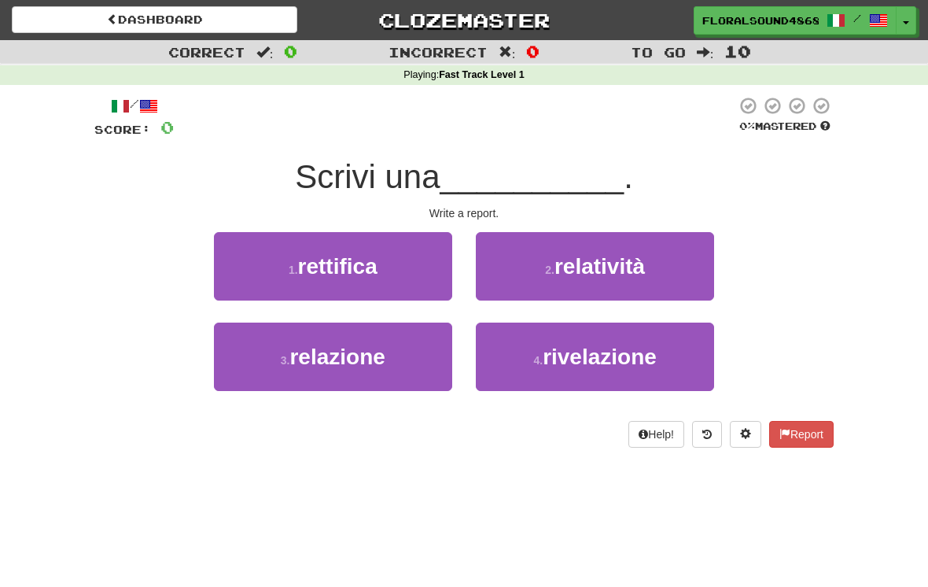
click at [408, 268] on button "1 . rettifica" at bounding box center [333, 266] width 238 height 68
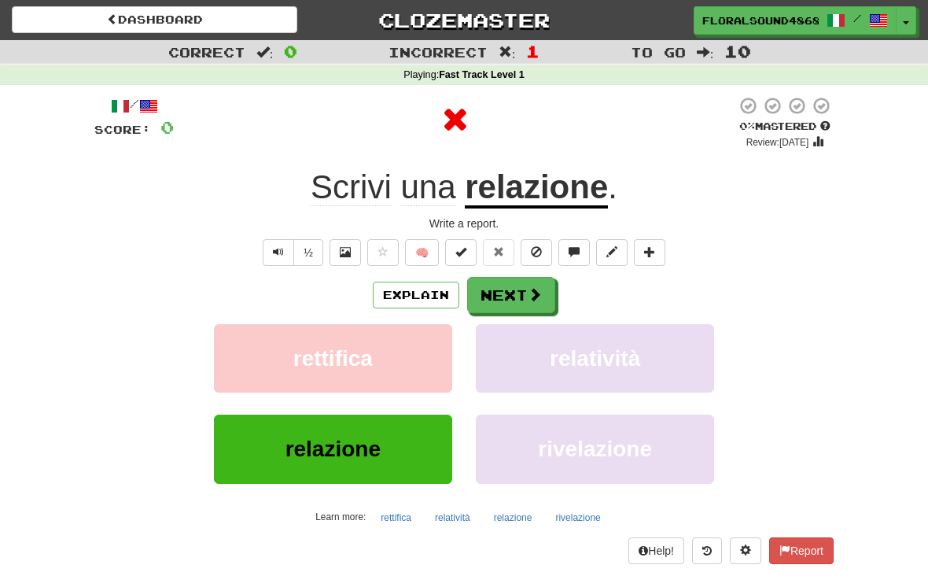
click at [528, 297] on span at bounding box center [535, 294] width 14 height 14
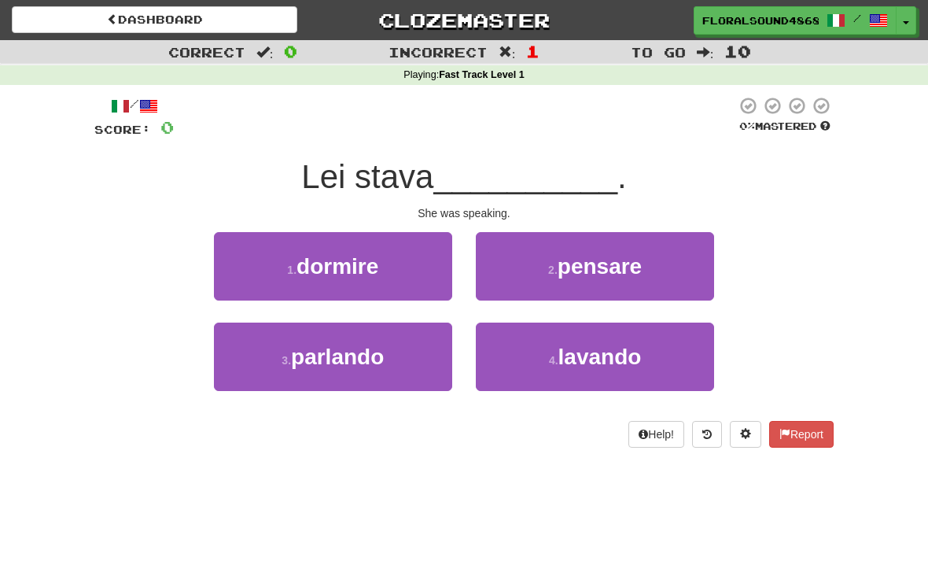
click at [409, 351] on button "3 . parlando" at bounding box center [333, 357] width 238 height 68
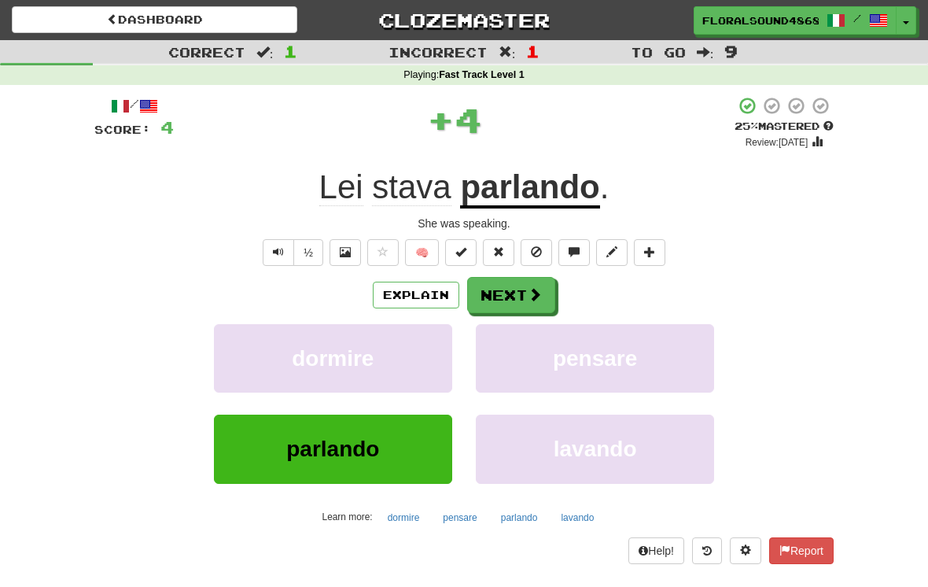
click at [528, 295] on span at bounding box center [535, 294] width 14 height 14
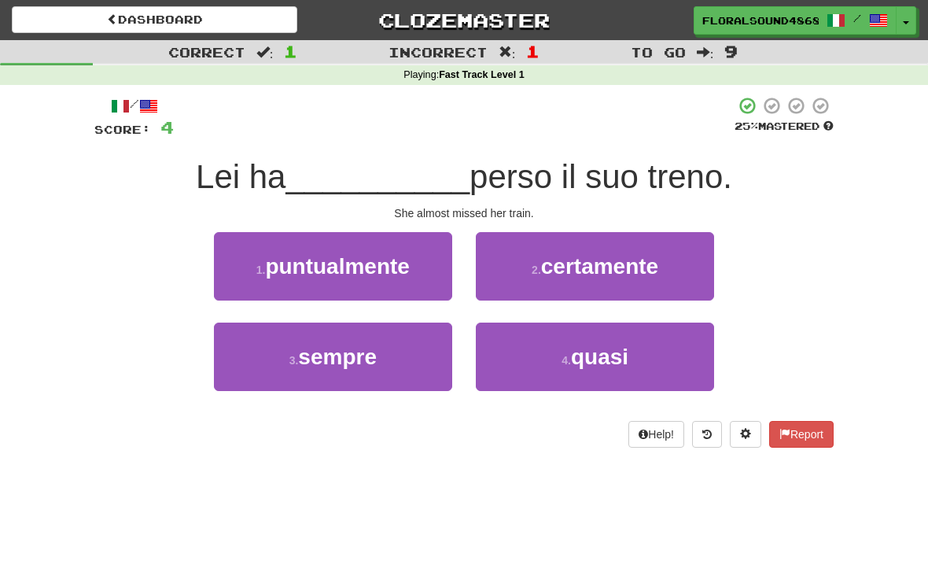
click at [629, 356] on span "quasi" at bounding box center [599, 357] width 57 height 24
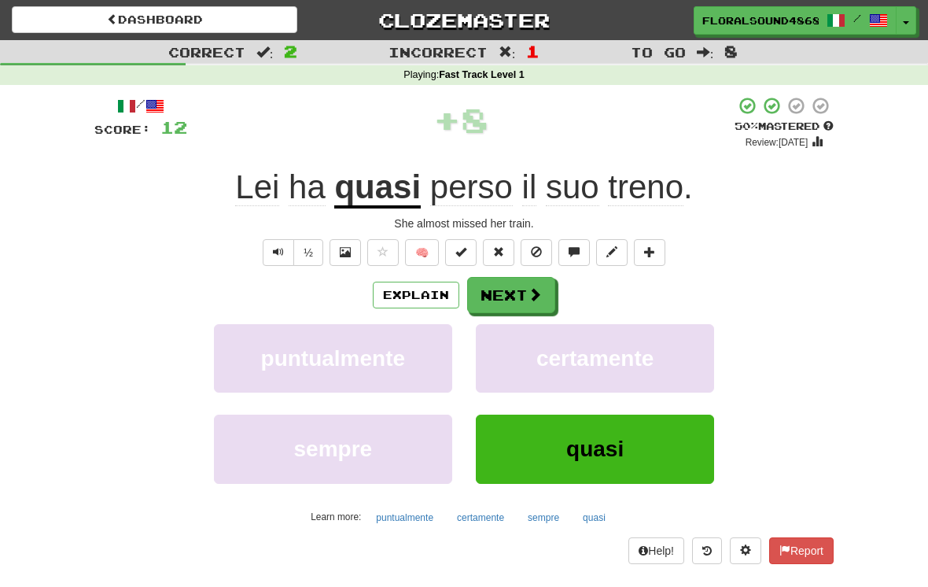
click at [526, 288] on button "Next" at bounding box center [511, 295] width 88 height 36
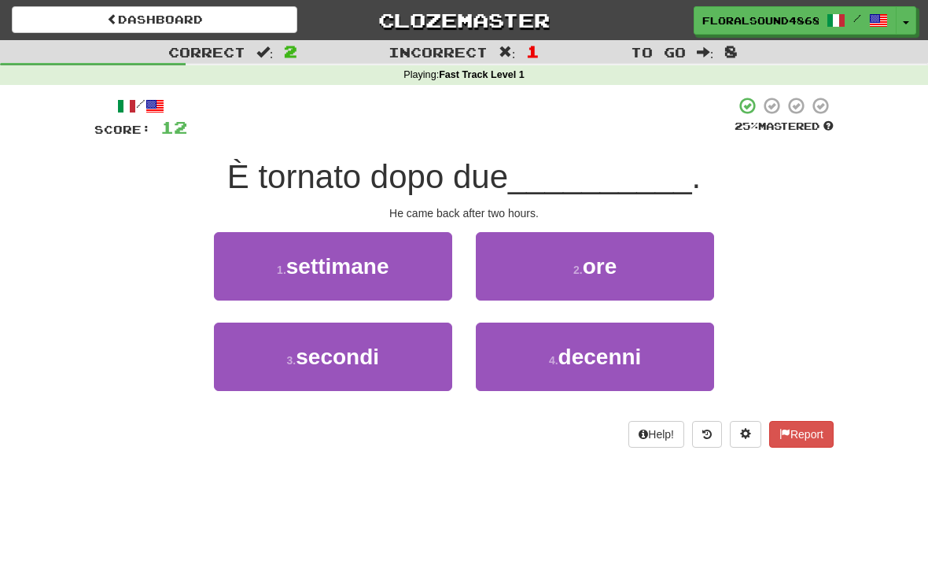
click at [651, 276] on button "2 . ore" at bounding box center [595, 266] width 238 height 68
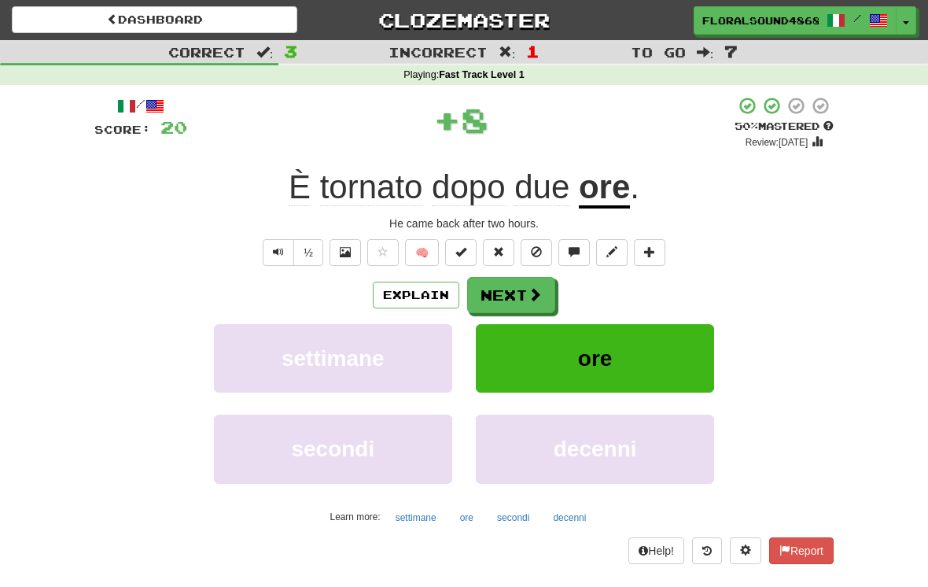
click at [526, 296] on button "Next" at bounding box center [511, 295] width 88 height 36
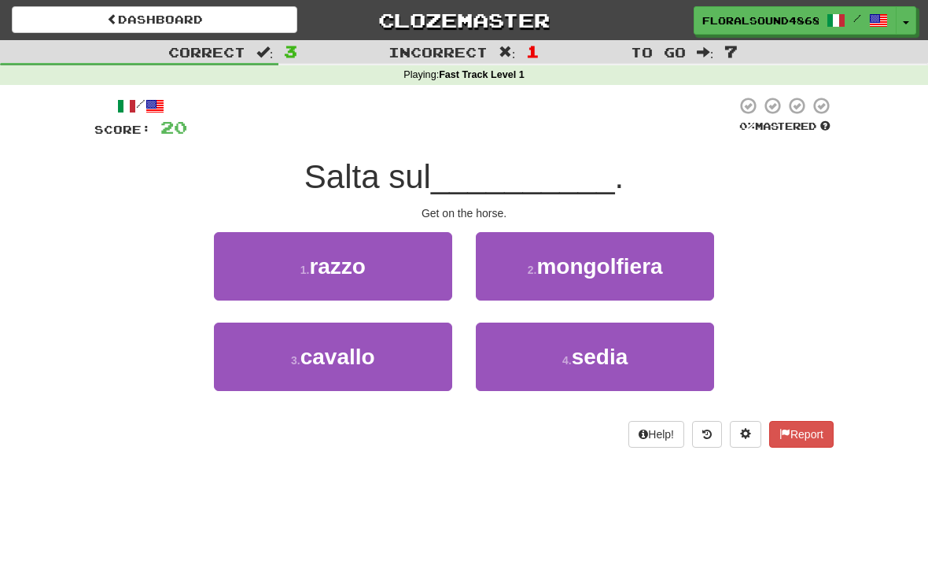
click at [400, 355] on button "3 . [PERSON_NAME]" at bounding box center [333, 357] width 238 height 68
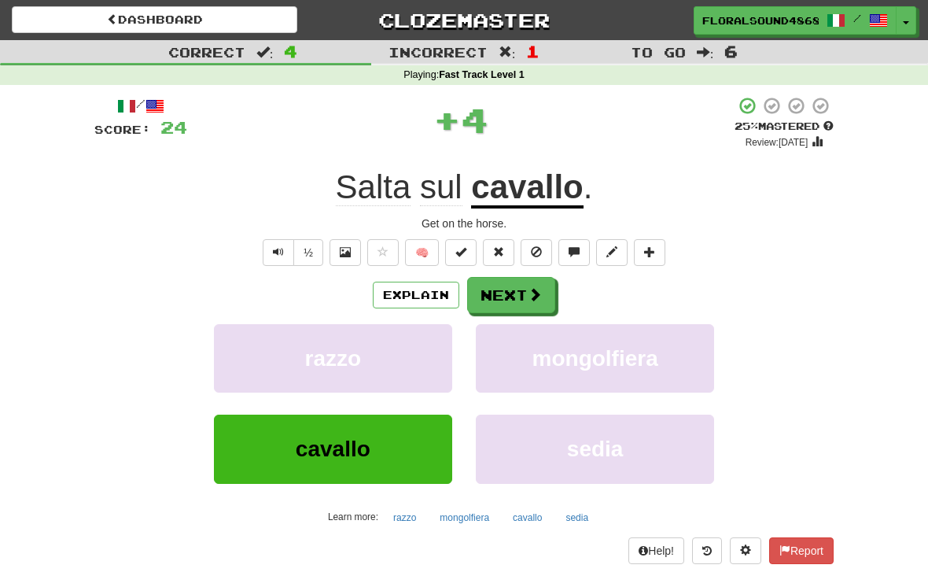
click at [526, 295] on button "Next" at bounding box center [511, 295] width 88 height 36
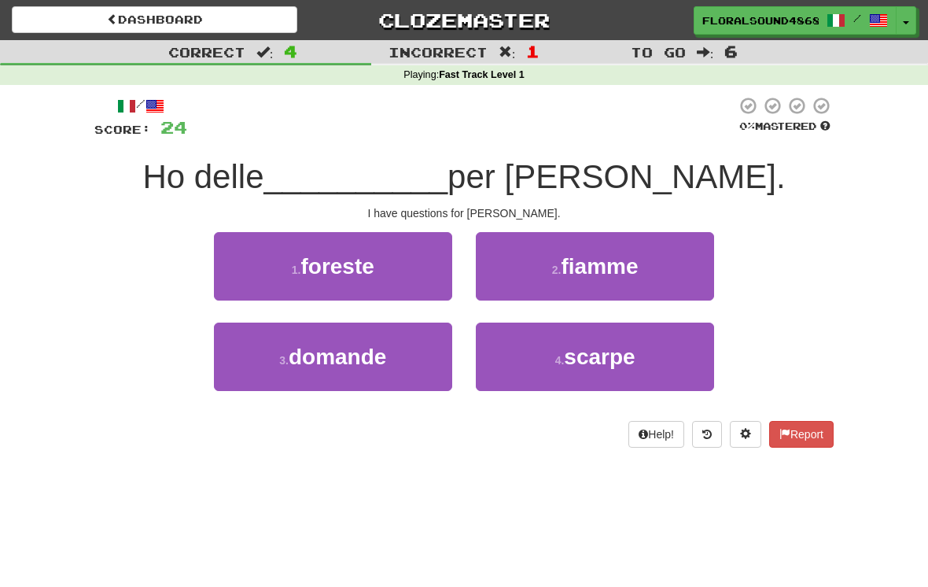
click at [411, 349] on button "3 . domande" at bounding box center [333, 357] width 238 height 68
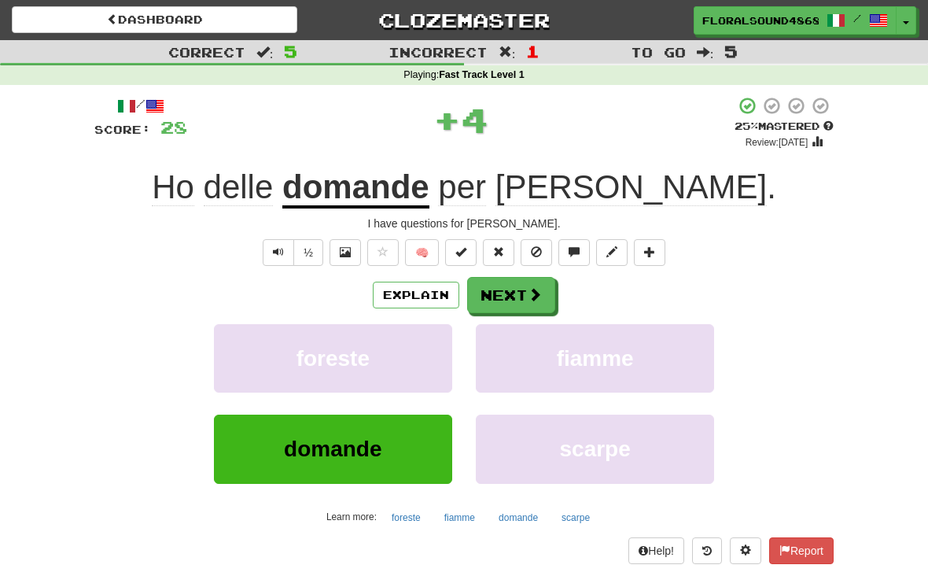
click at [529, 293] on span at bounding box center [535, 294] width 14 height 14
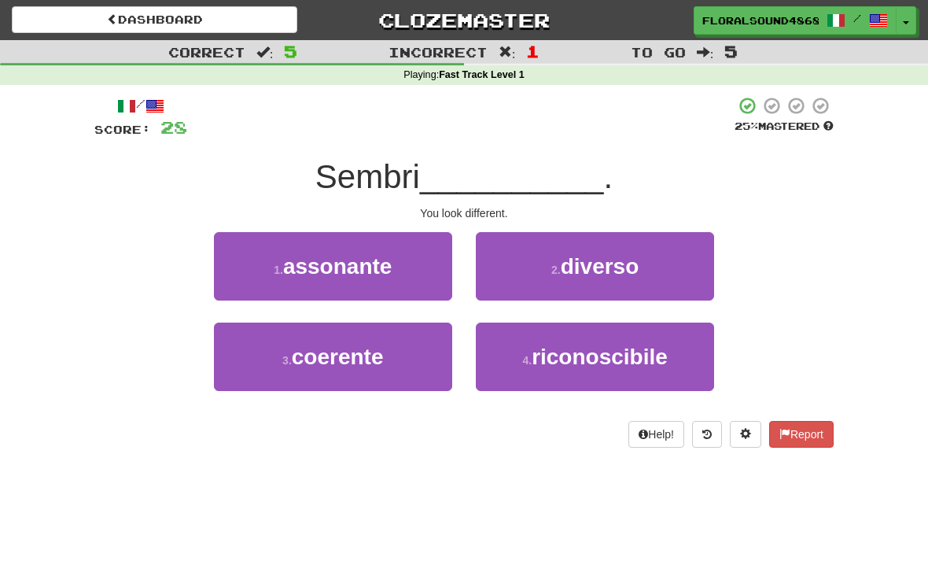
click at [625, 258] on span "diverso" at bounding box center [600, 266] width 79 height 24
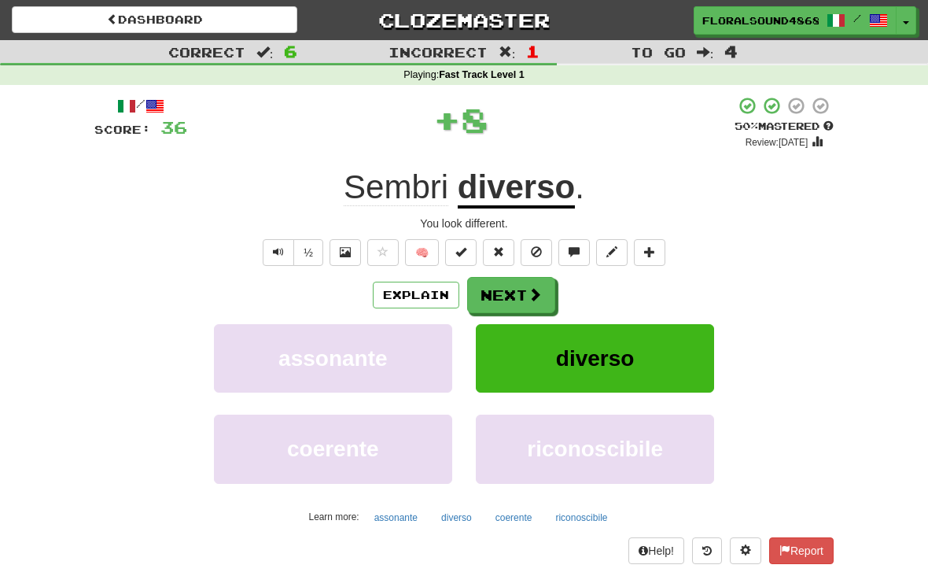
click at [533, 283] on button "Next" at bounding box center [511, 295] width 88 height 36
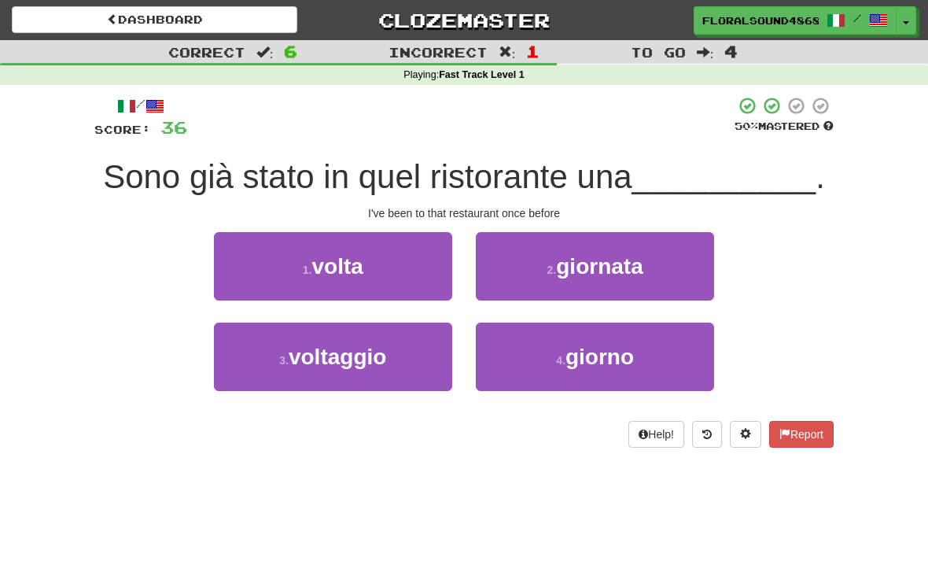
click at [394, 273] on button "1 . volta" at bounding box center [333, 266] width 238 height 68
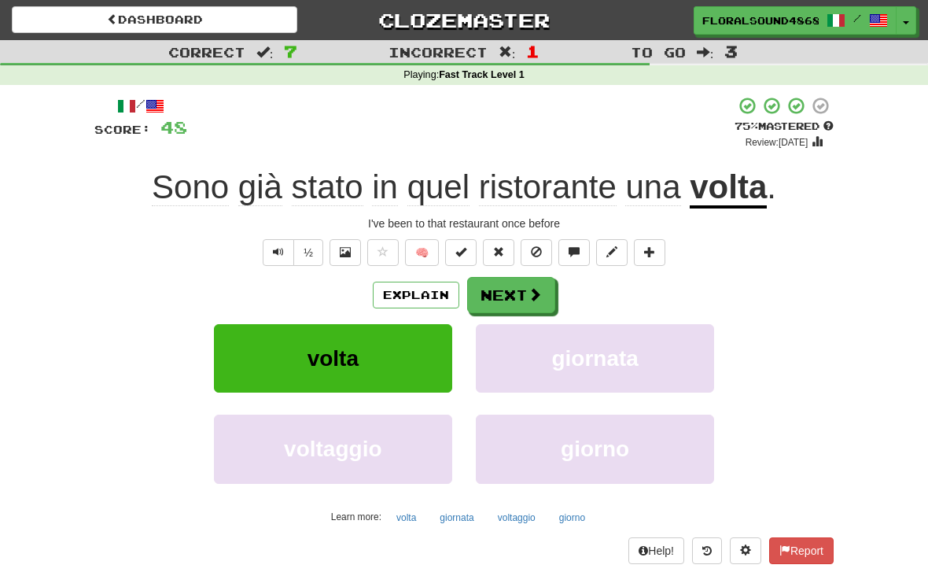
click at [529, 287] on span at bounding box center [535, 294] width 14 height 14
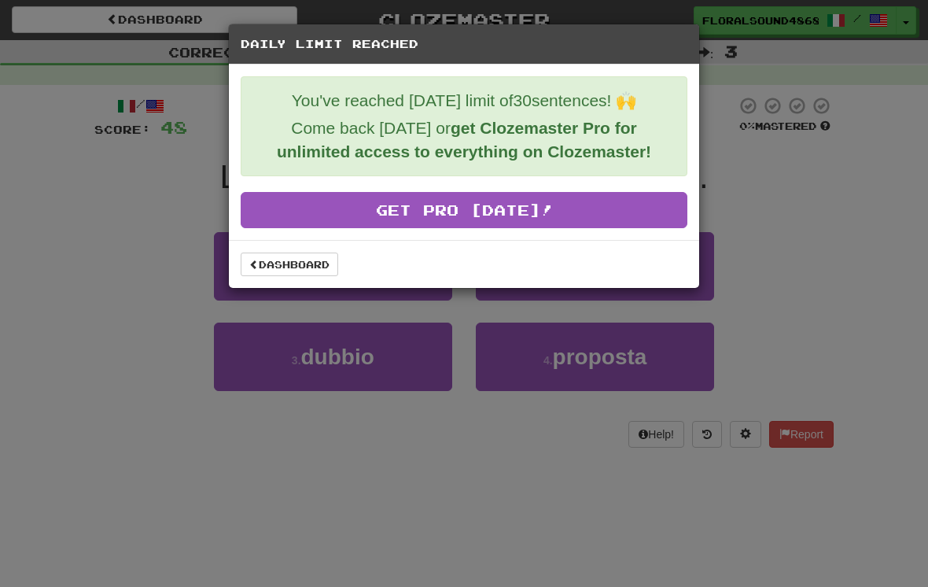
click at [545, 490] on div "Daily Limit Reached You've reached [DATE] limit of 30 sentences! 🙌 Come back [D…" at bounding box center [464, 293] width 928 height 587
